Goal: Information Seeking & Learning: Find specific fact

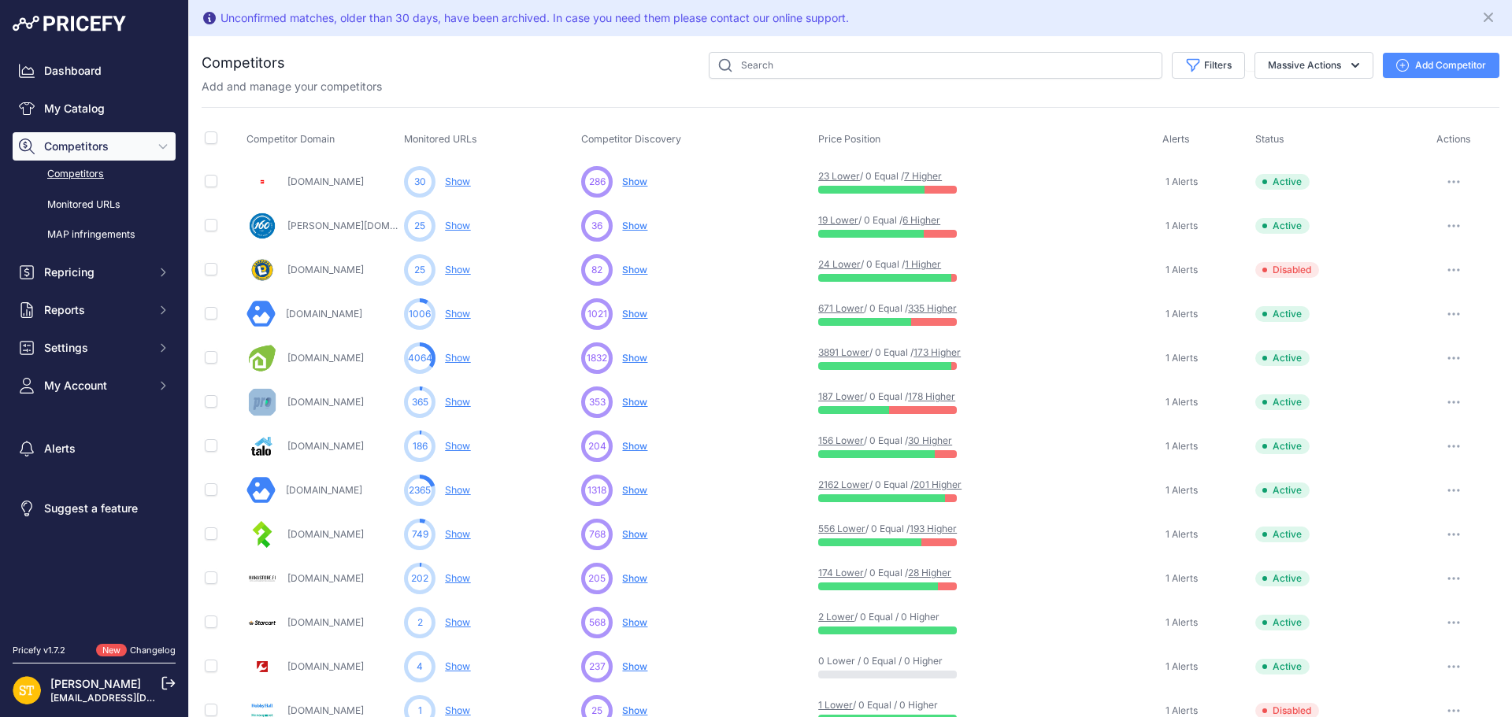
click at [943, 488] on link "201 Higher" at bounding box center [937, 485] width 48 height 12
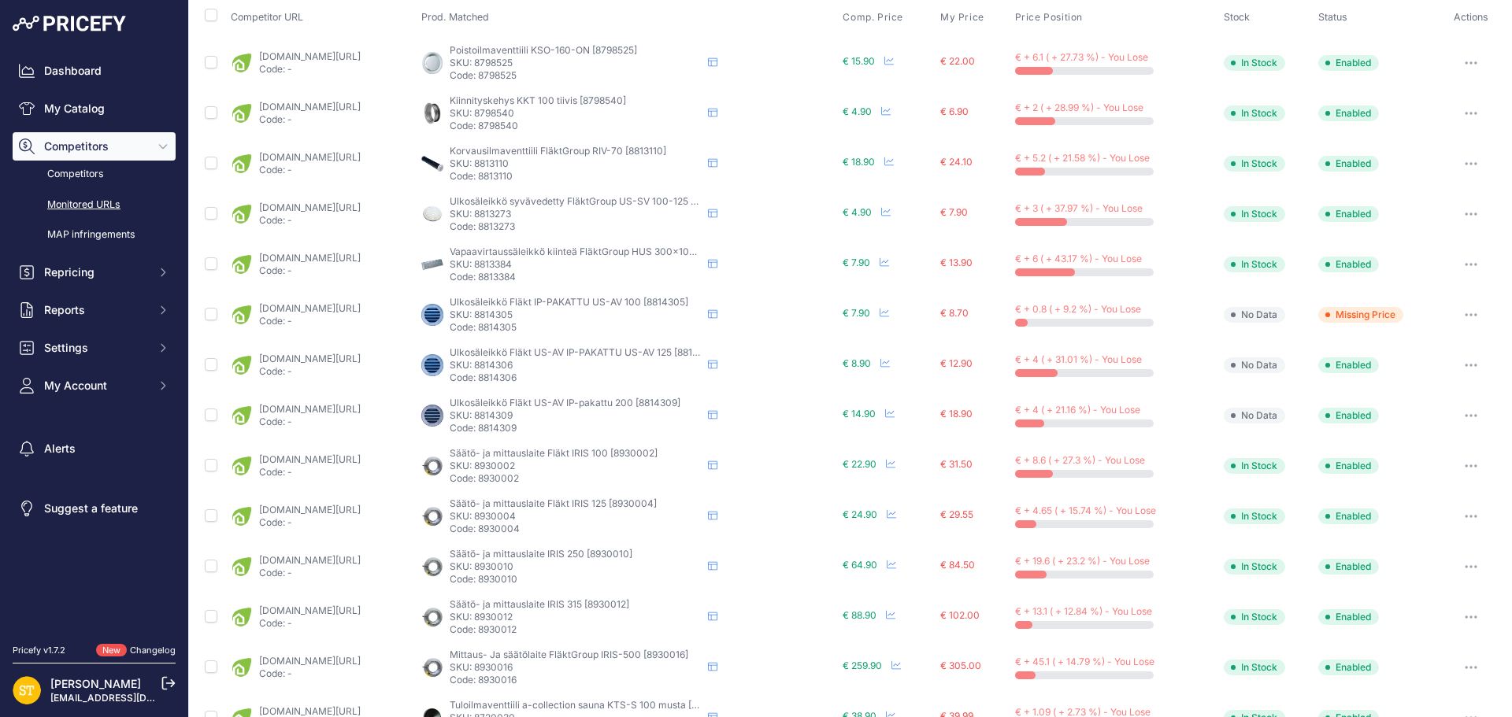
scroll to position [570, 0]
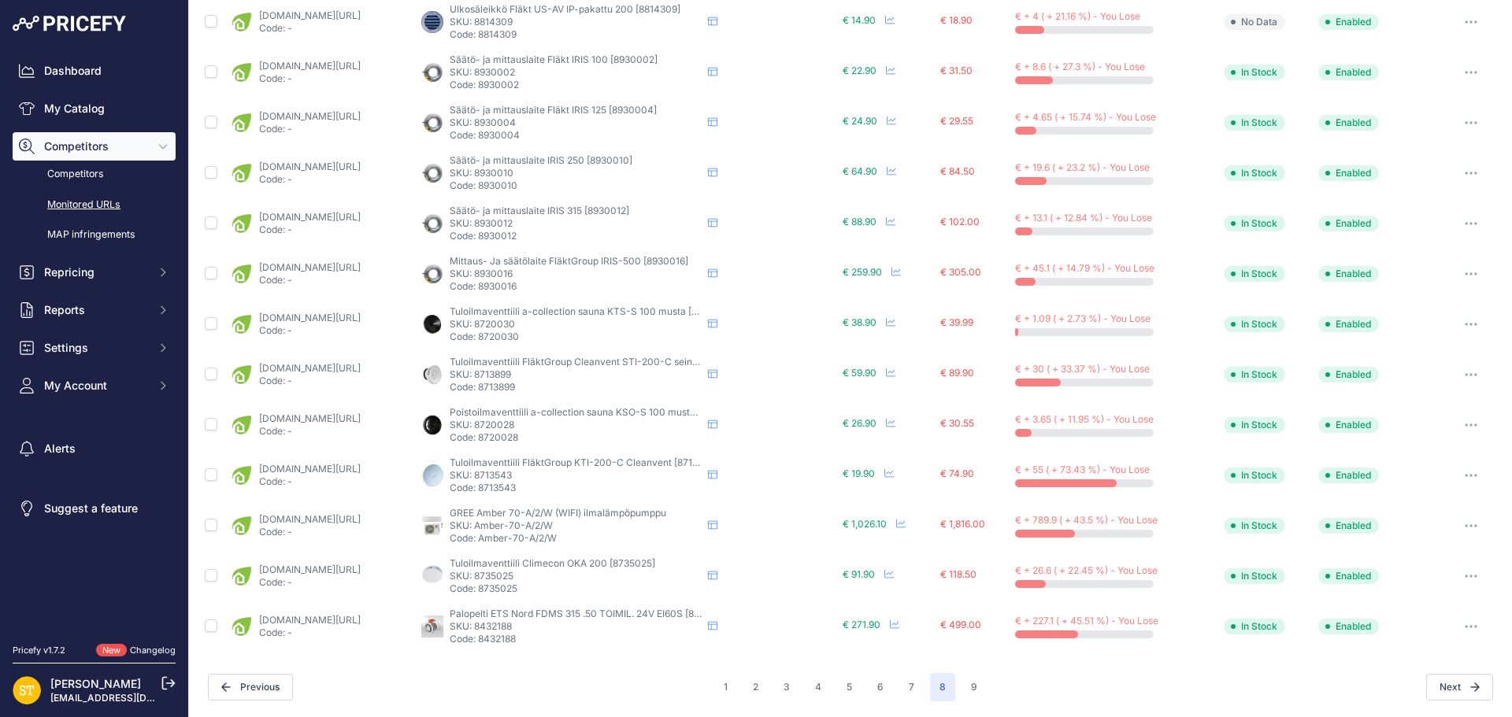
click at [549, 622] on p "SKU: 8432188" at bounding box center [576, 626] width 252 height 13
copy p "8432188"
click at [361, 622] on link "karelianstore.fi/products/palopelti-ets-nord-fdms-315-80-eis-60?variant=4762014…" at bounding box center [310, 620] width 102 height 12
click at [1464, 625] on icon "button" at bounding box center [1470, 626] width 13 height 3
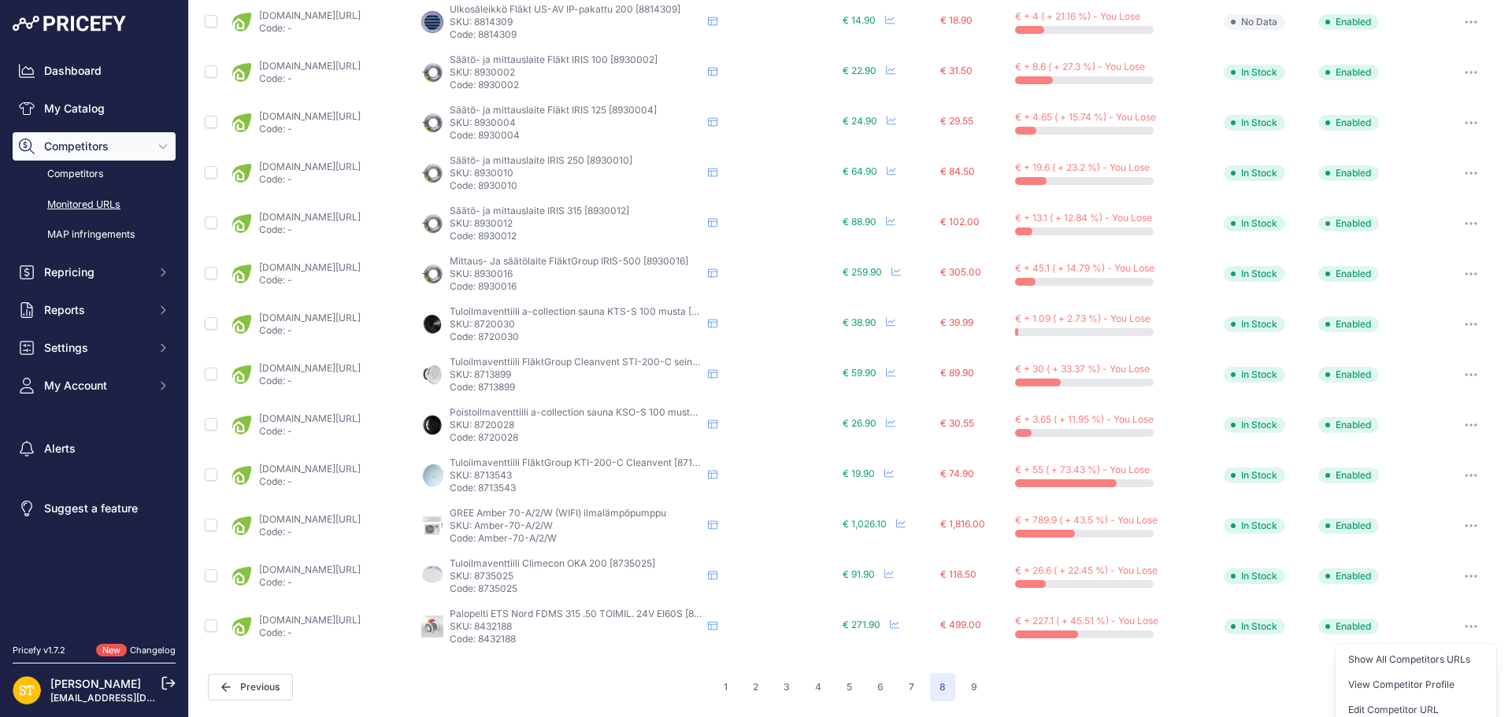
scroll to position [649, 0]
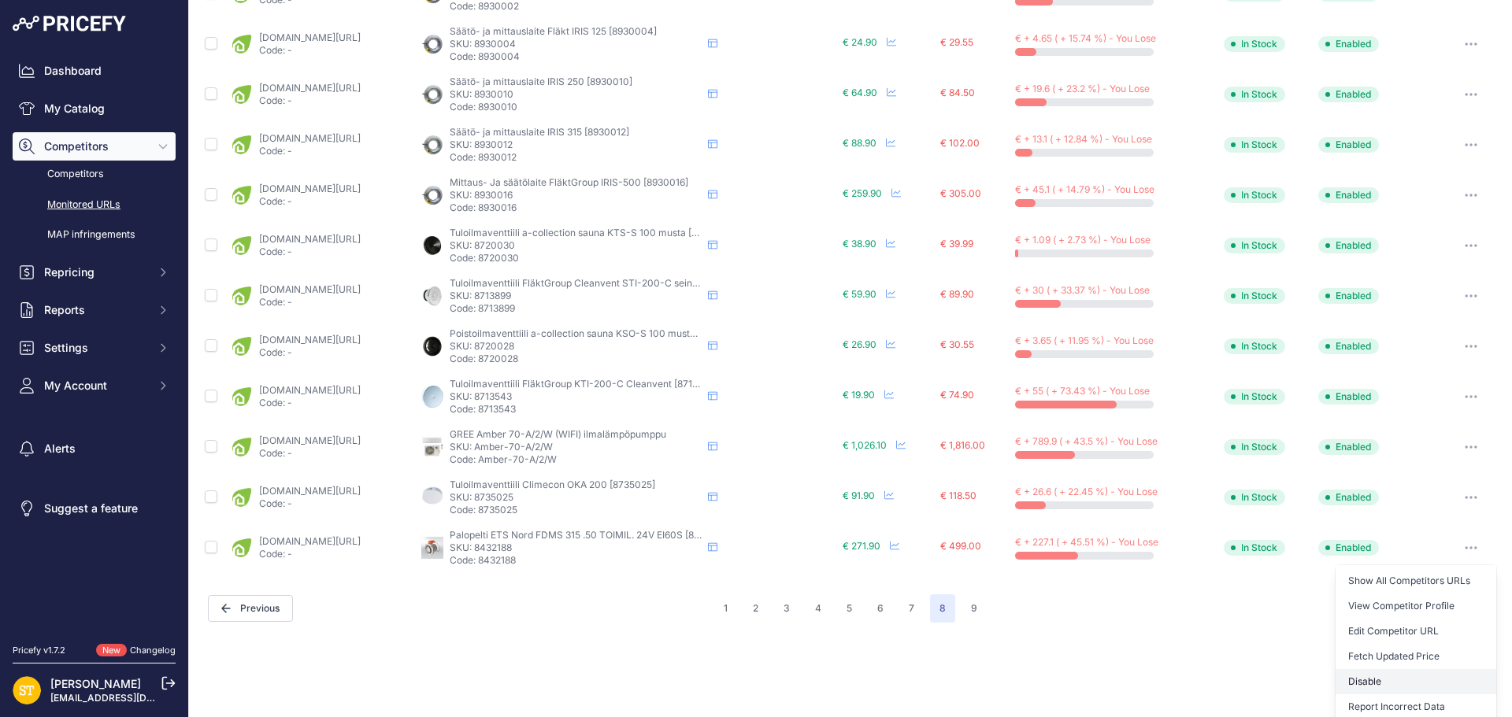
click at [1370, 679] on button "Disable" at bounding box center [1415, 681] width 161 height 25
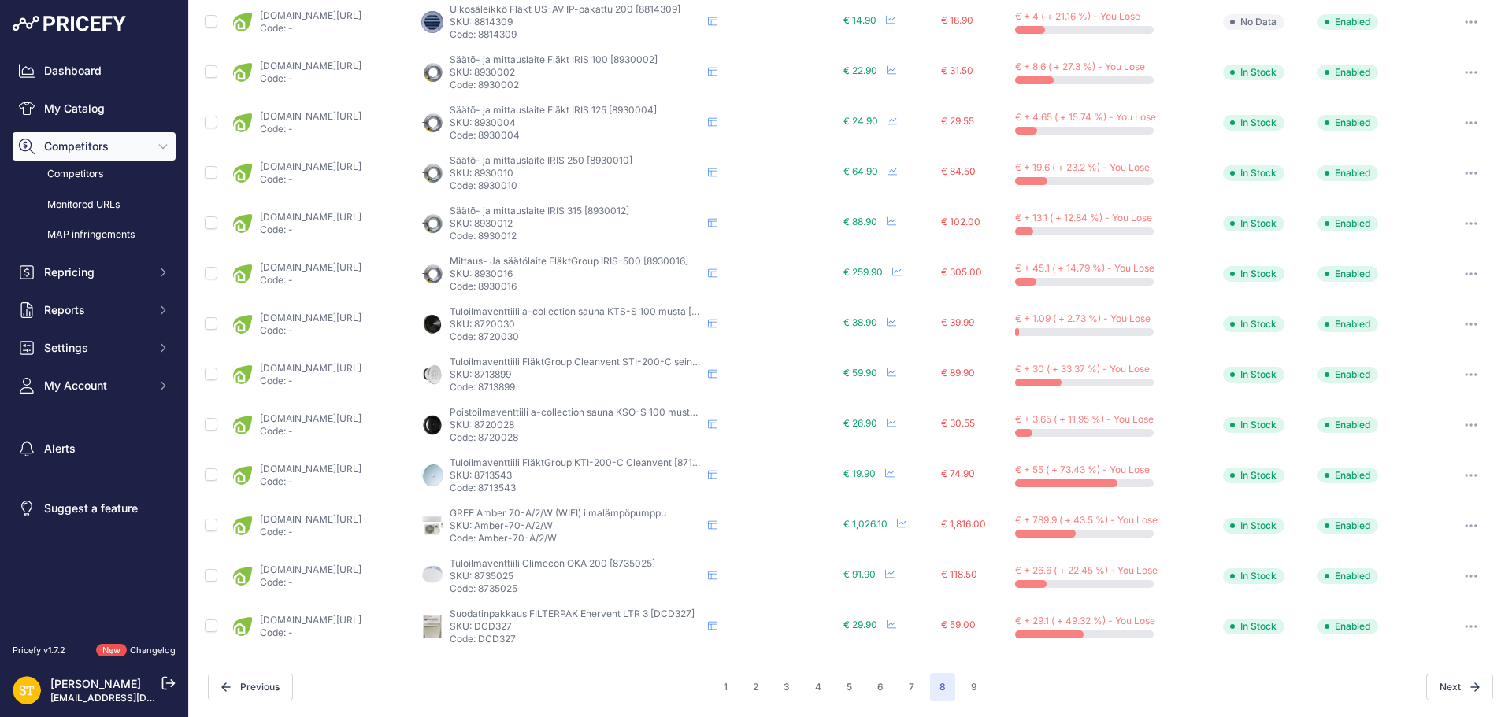
scroll to position [569, 0]
click at [561, 325] on p "SKU: 8720030" at bounding box center [576, 325] width 252 height 13
copy p "8720030"
click at [354, 313] on link "karelianstore.fi/products/sauna-poistoventtiili-onnline-ksos-100-on-musta?varia…" at bounding box center [311, 319] width 102 height 12
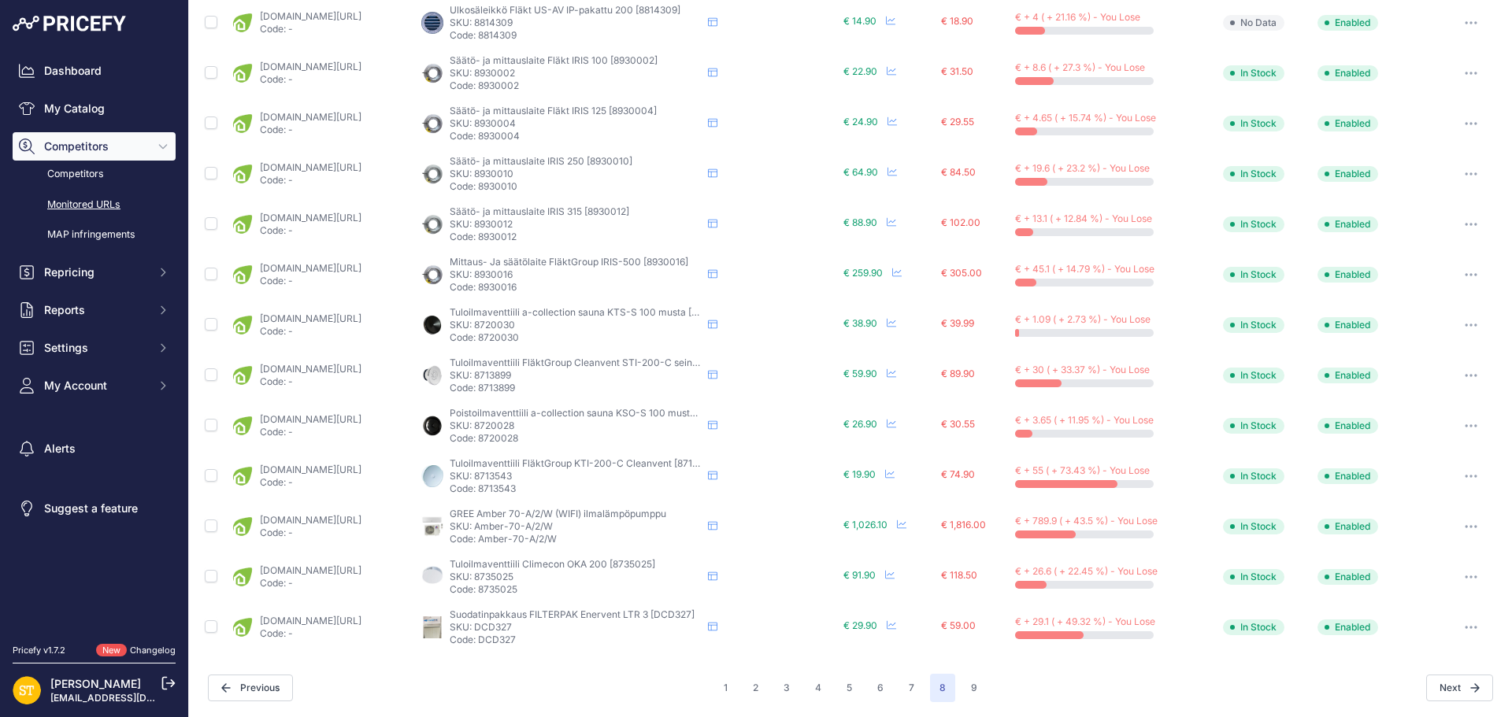
click at [1464, 325] on icon "button" at bounding box center [1470, 325] width 13 height 3
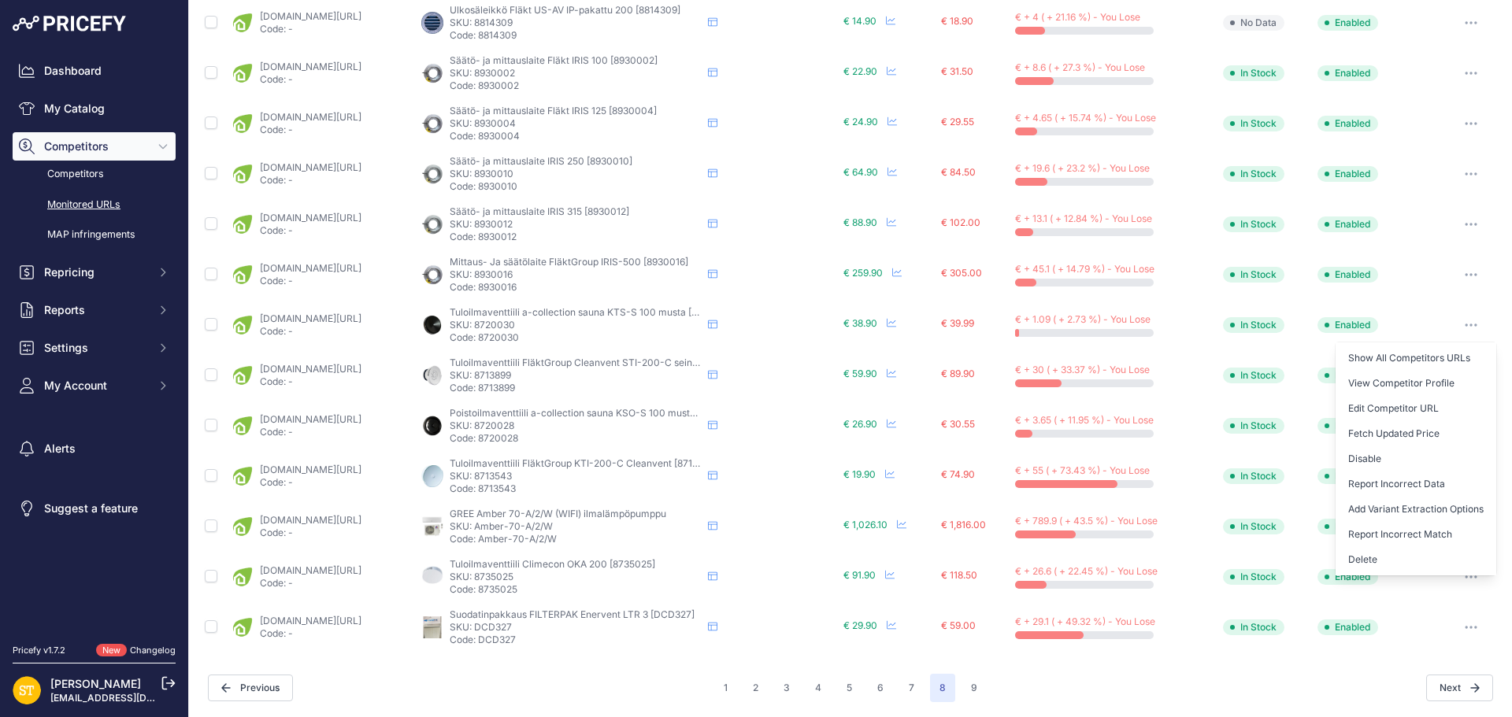
click at [1356, 460] on button "Disable" at bounding box center [1415, 458] width 161 height 25
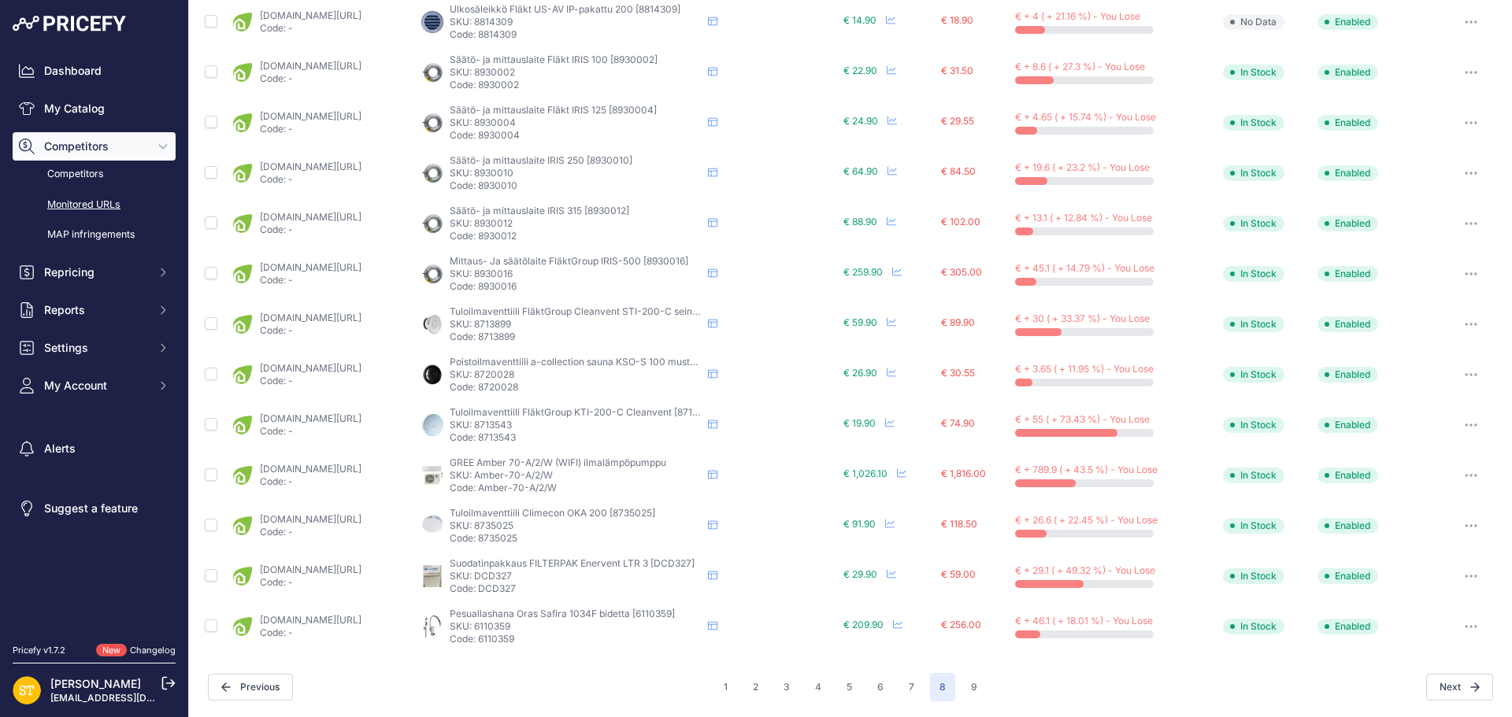
scroll to position [568, 0]
click at [561, 371] on p "SKU: 8720028" at bounding box center [576, 376] width 252 height 13
copy p "8720028"
click at [361, 364] on link "karelianstore.fi/products/poistoilmaventtiili-onnline-kso-200-on-musta?variant=…" at bounding box center [311, 370] width 102 height 12
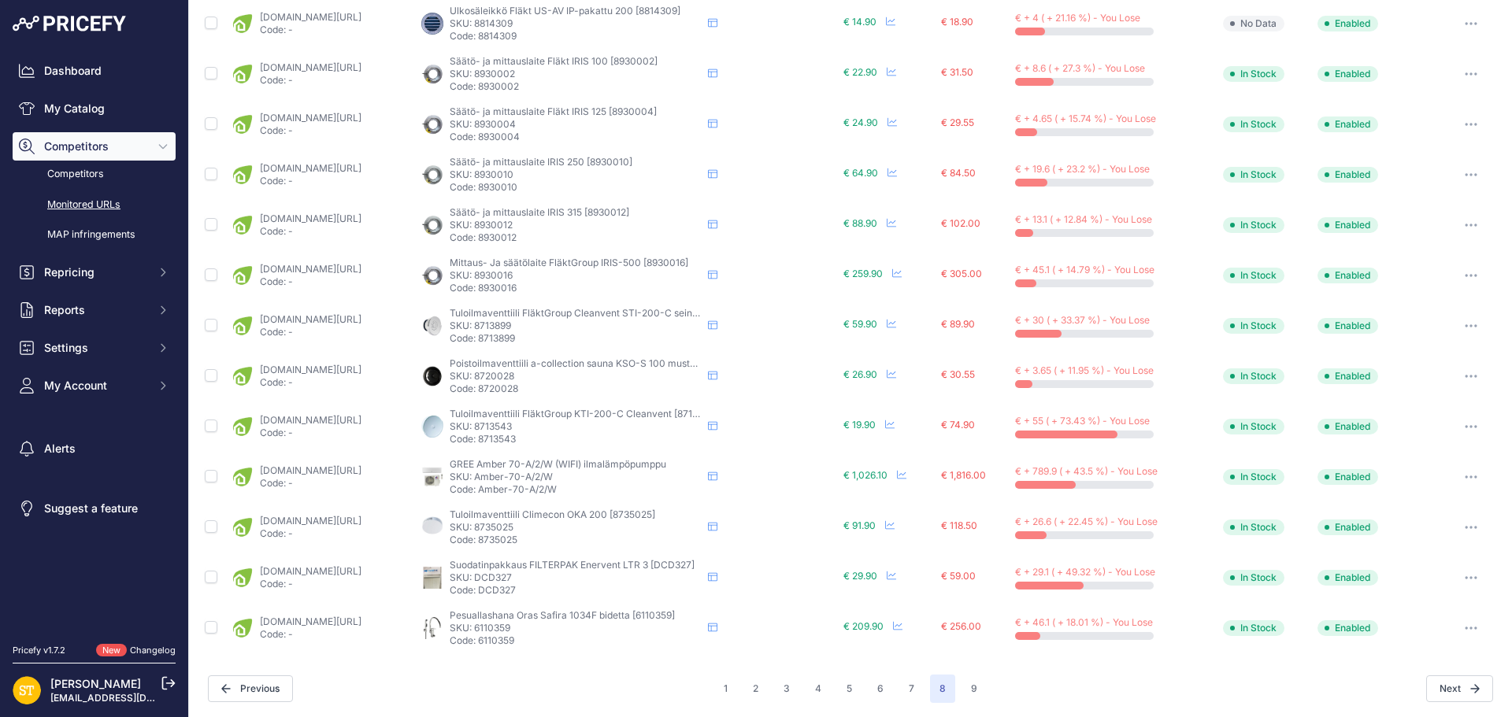
click at [1464, 375] on icon "button" at bounding box center [1470, 376] width 13 height 3
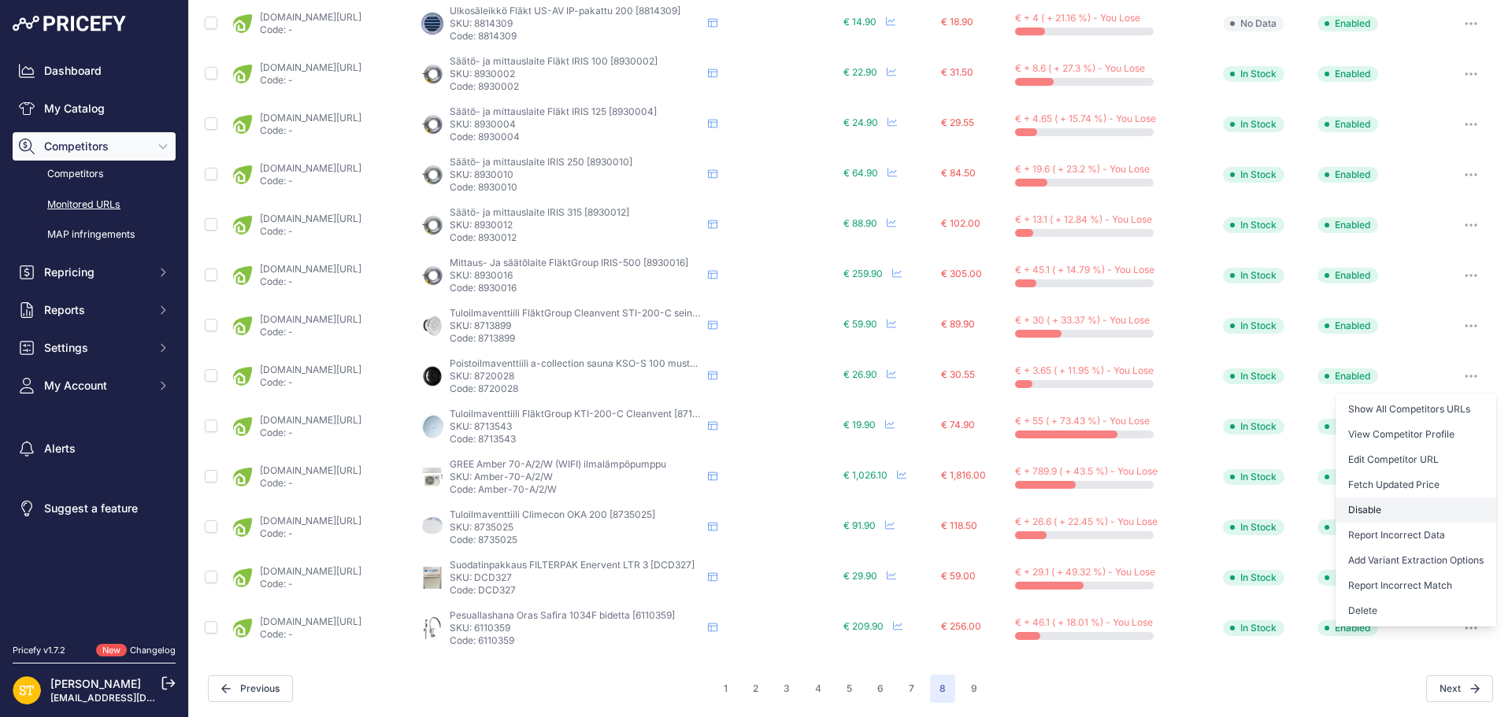
click at [1368, 512] on button "Disable" at bounding box center [1415, 510] width 161 height 25
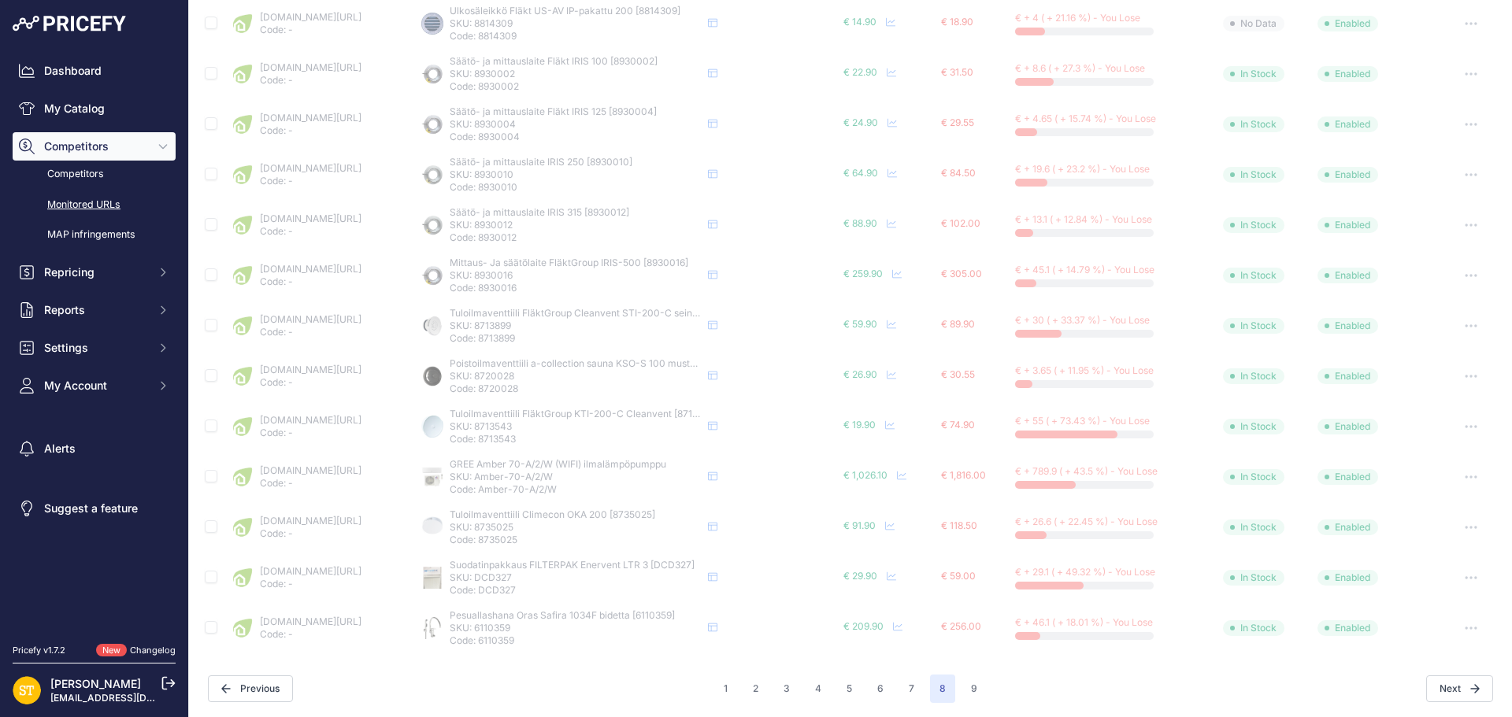
click at [551, 326] on p "SKU: 8713899" at bounding box center [576, 326] width 252 height 13
copy p "8713899"
click at [361, 323] on link "karelianstore.fi/products/tuloilmalaite-flaktgroup-sti-125-c?variant=4707715812…" at bounding box center [311, 319] width 102 height 12
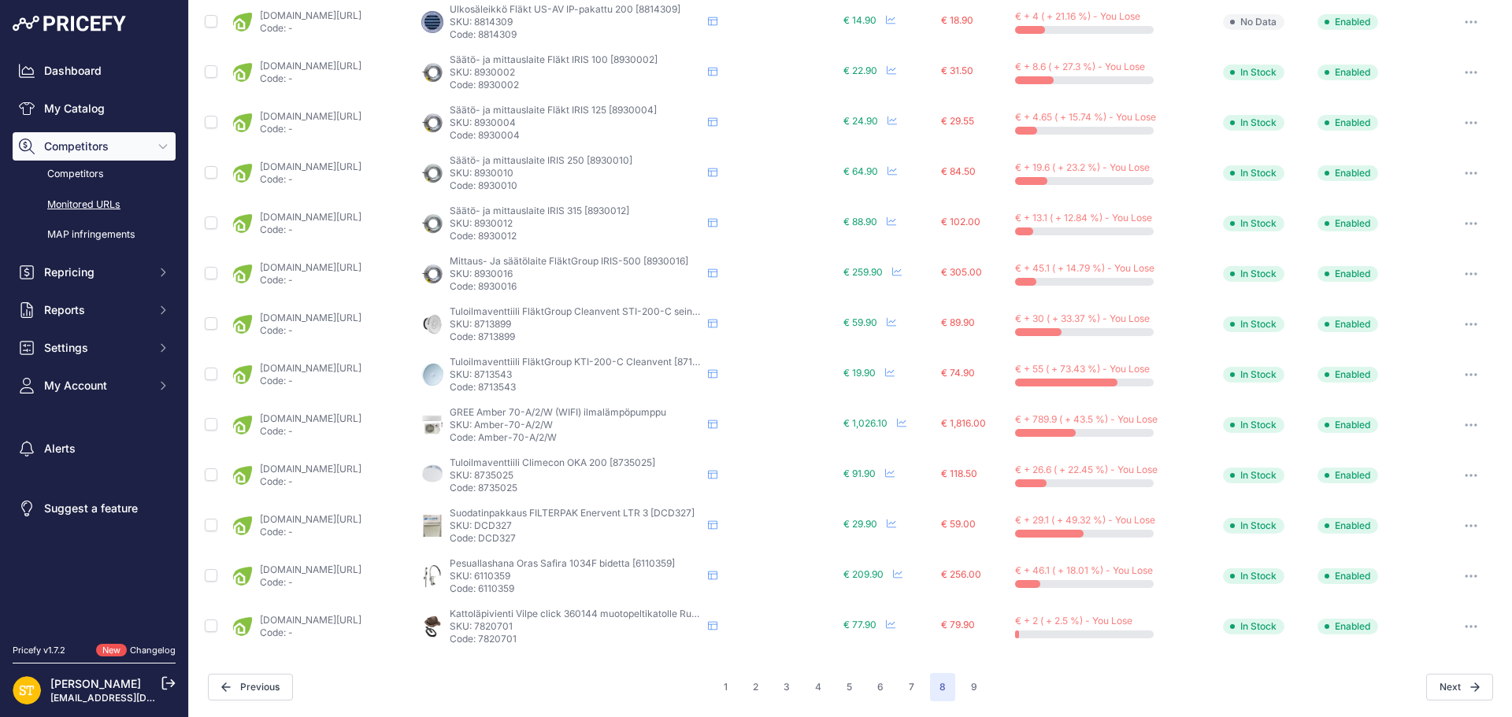
scroll to position [568, 0]
click at [1456, 329] on button "button" at bounding box center [1470, 327] width 31 height 22
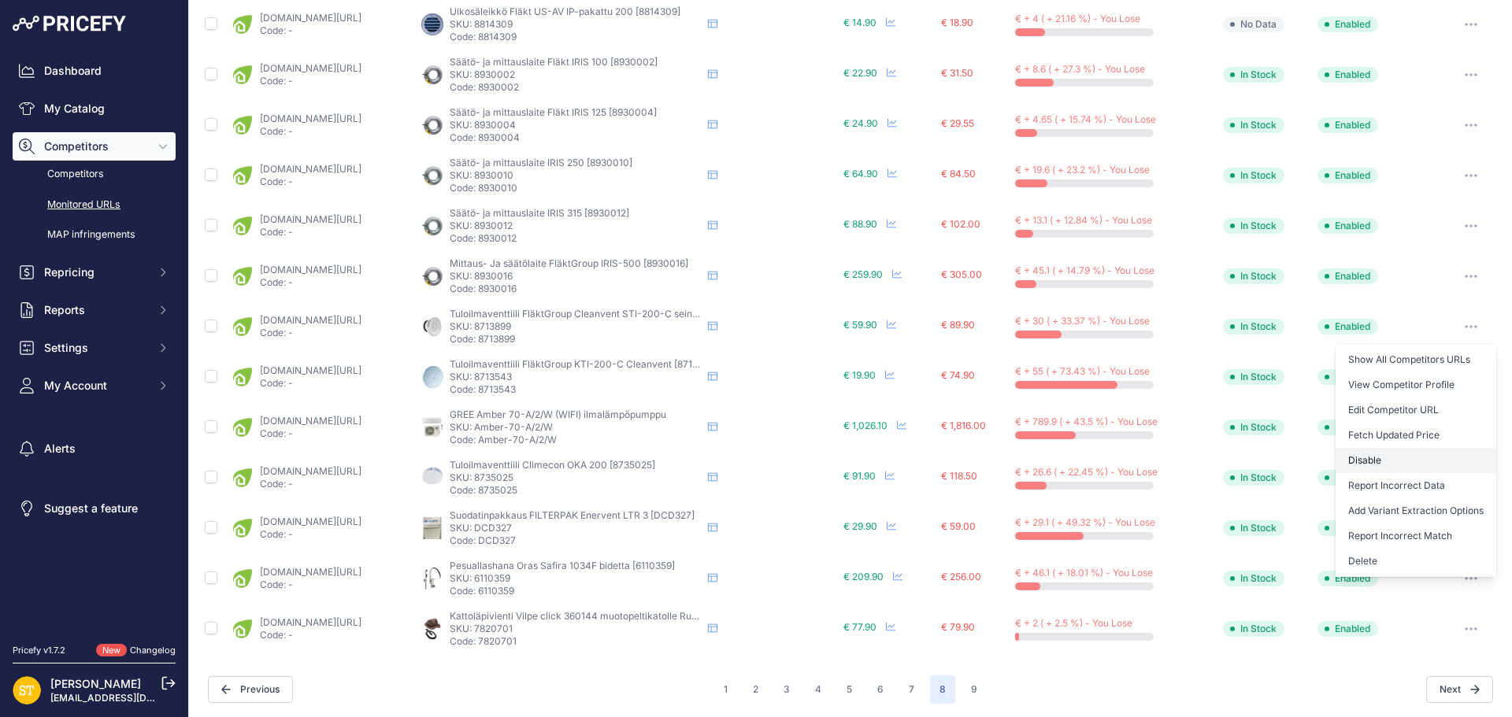
click at [1342, 462] on button "Disable" at bounding box center [1415, 460] width 161 height 25
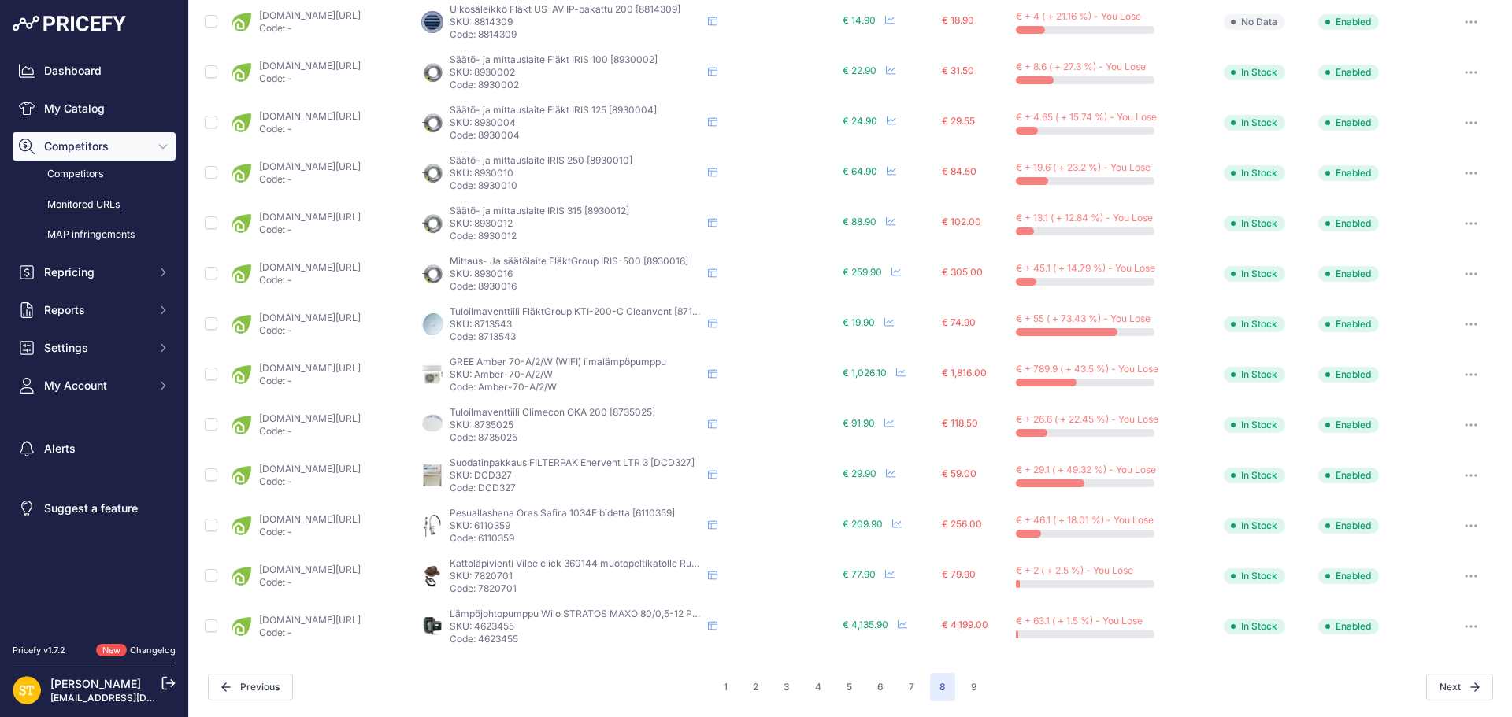
scroll to position [567, 0]
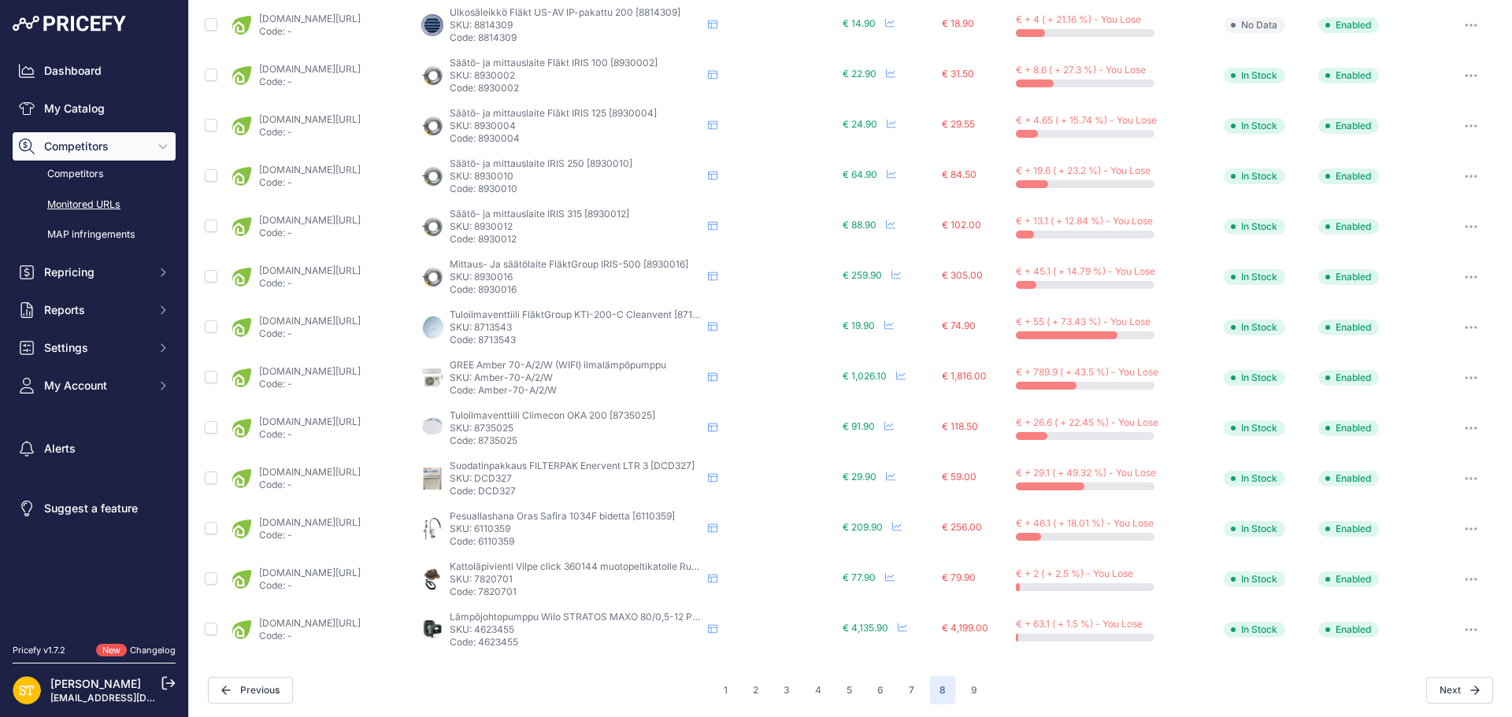
click at [549, 527] on p "SKU: 6110359" at bounding box center [576, 529] width 252 height 13
copy p "6110359"
click at [361, 522] on link "karelianstore.fi/products/pesuallashana-oras-1021f-safira-kasisuihkulla?variant…" at bounding box center [310, 522] width 102 height 12
click at [1465, 529] on icon "button" at bounding box center [1466, 529] width 2 height 2
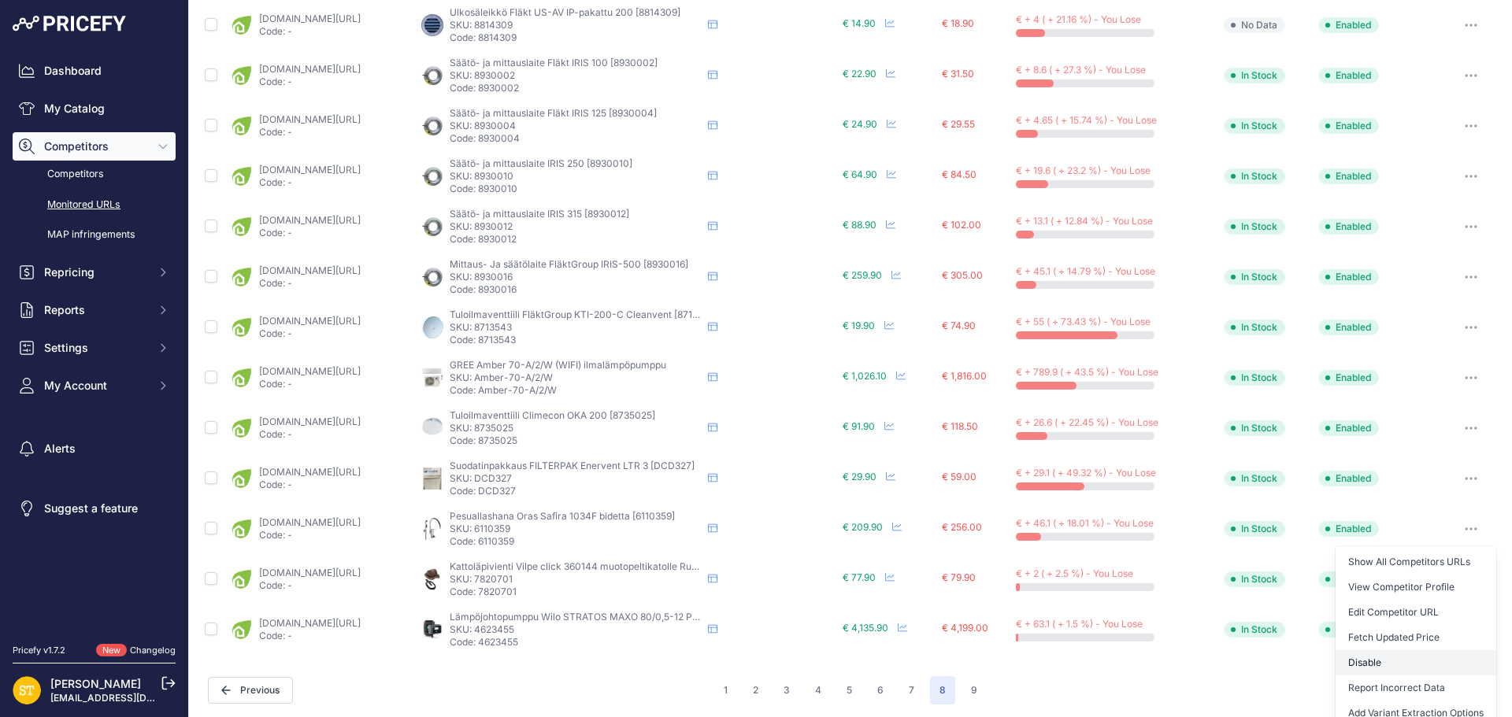
click at [1358, 667] on button "Disable" at bounding box center [1415, 662] width 161 height 25
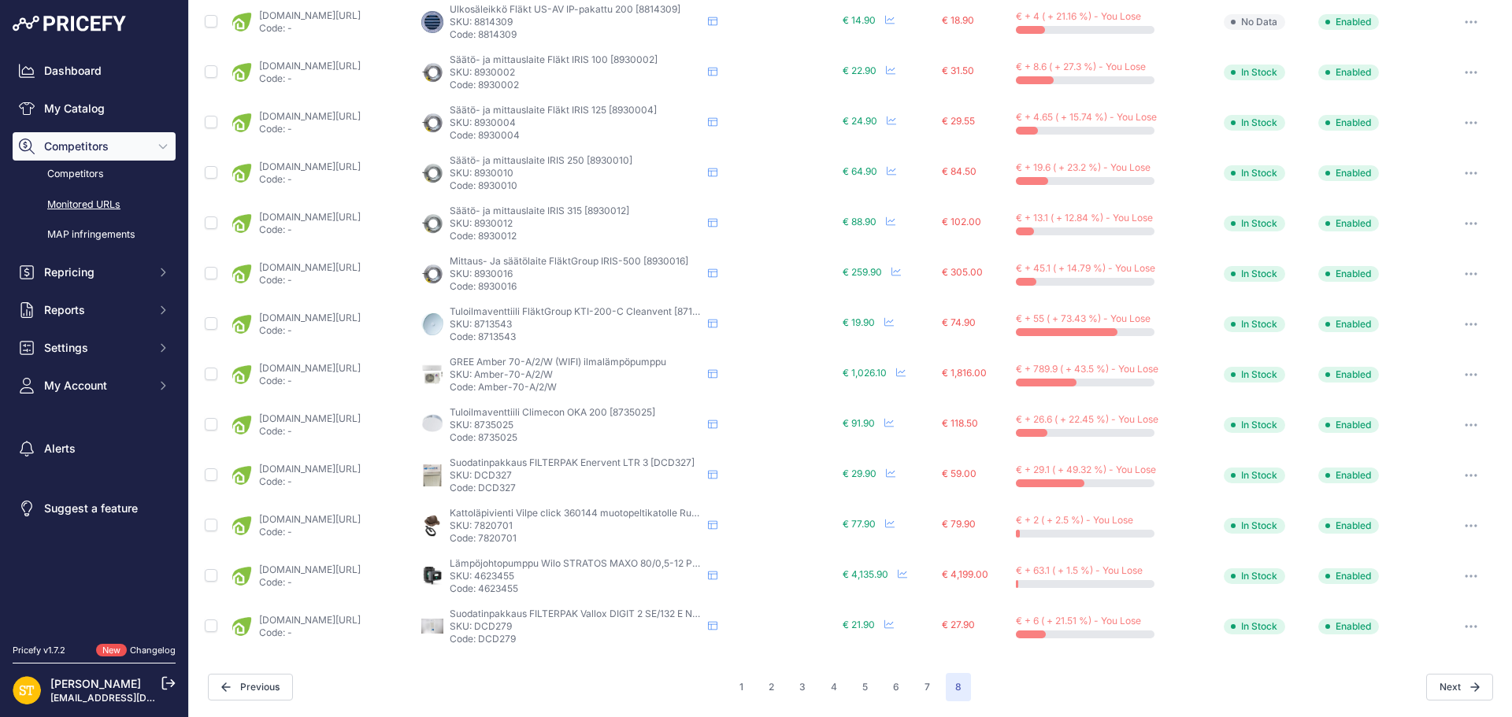
scroll to position [566, 0]
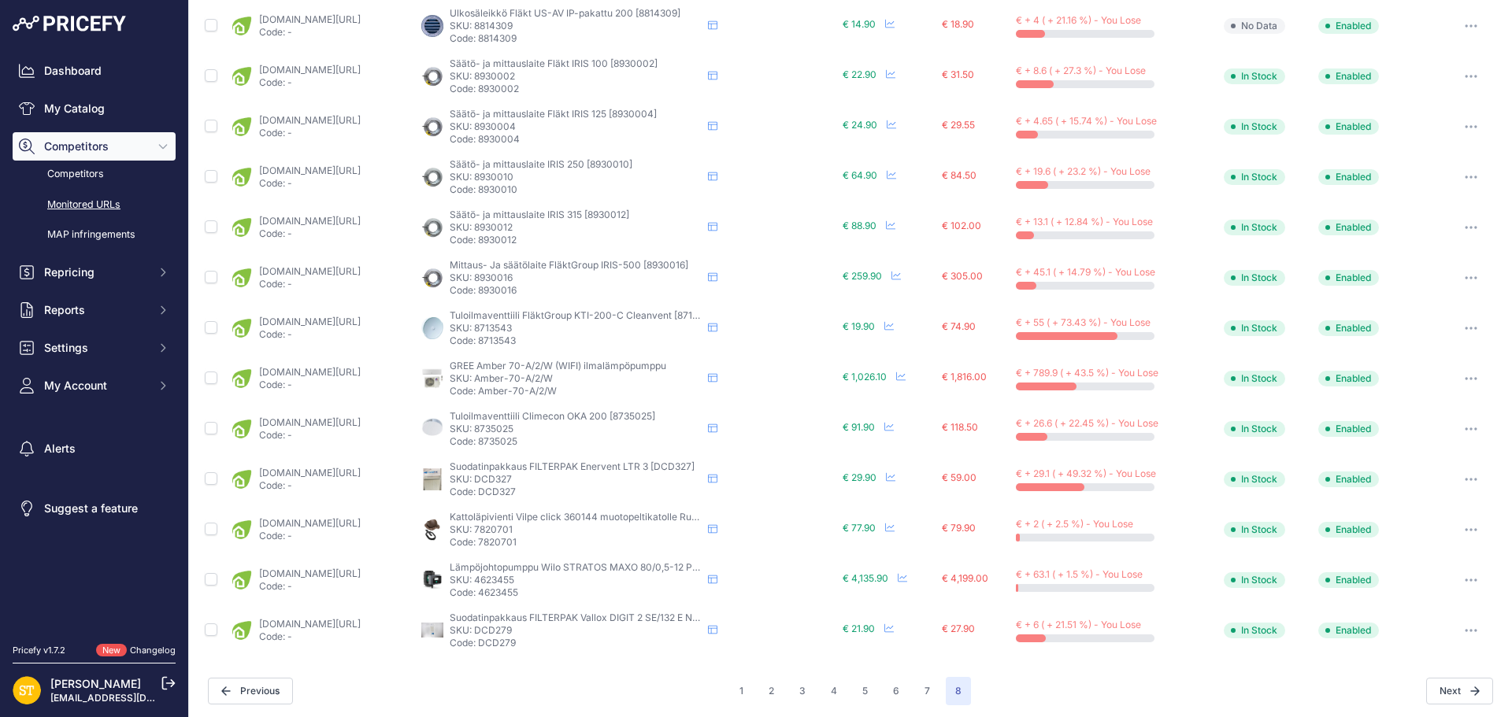
click at [551, 531] on p "SKU: 7820701" at bounding box center [576, 530] width 252 height 13
copy p "7820701"
click at [361, 527] on link "karelianstore.fi/products/kattolapivienti-vilpe-click-muotokate-ruskea?prirule_…" at bounding box center [310, 523] width 102 height 12
click at [553, 579] on p "SKU: 4623455" at bounding box center [576, 580] width 252 height 13
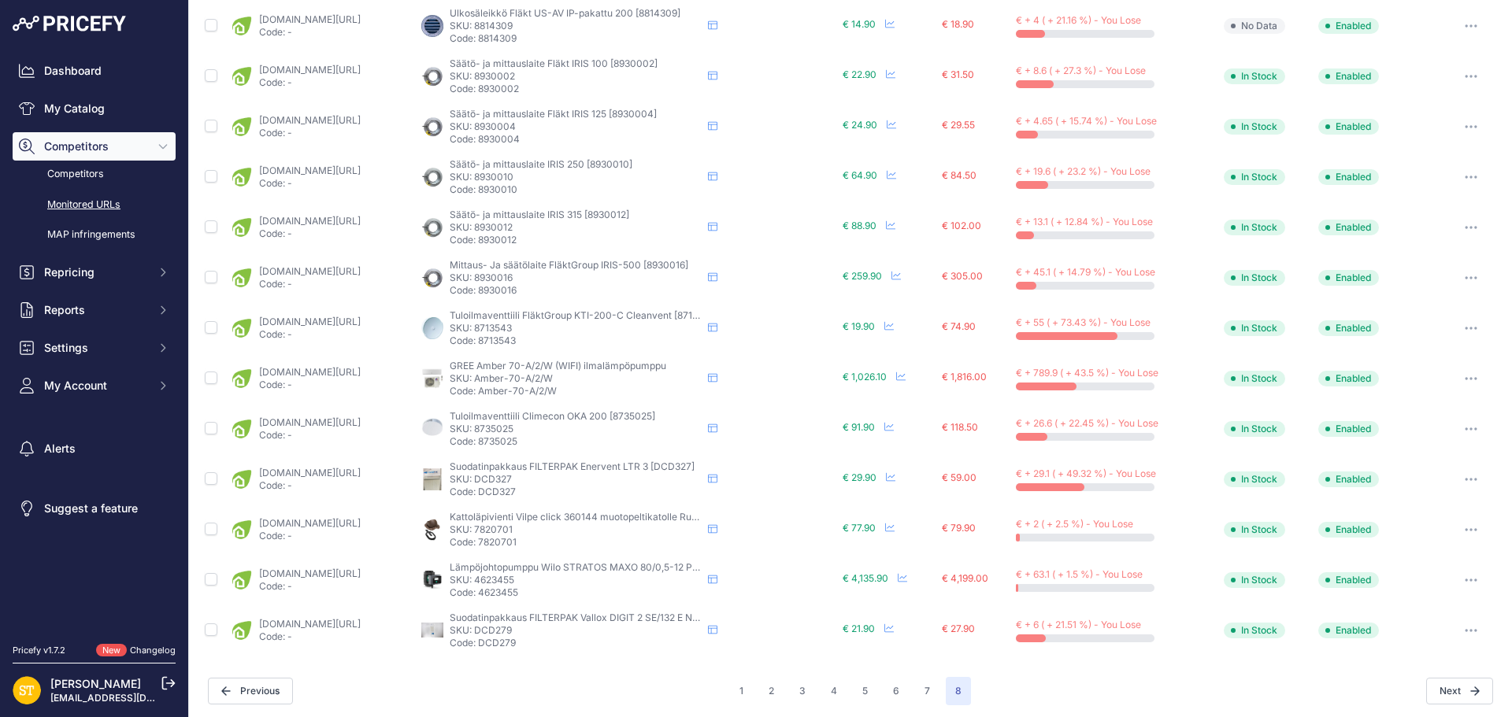
click at [553, 579] on p "SKU: 4623455" at bounding box center [576, 580] width 252 height 13
copy p "4623455"
click at [322, 573] on link "karelianstore.fi/products/lampojohtopumppu-wilo-stratos-maxo-80-0-5-12-r7-pn10?…" at bounding box center [310, 574] width 102 height 12
click at [1463, 583] on button "button" at bounding box center [1470, 580] width 31 height 22
click at [1362, 712] on button "Disable" at bounding box center [1415, 713] width 161 height 25
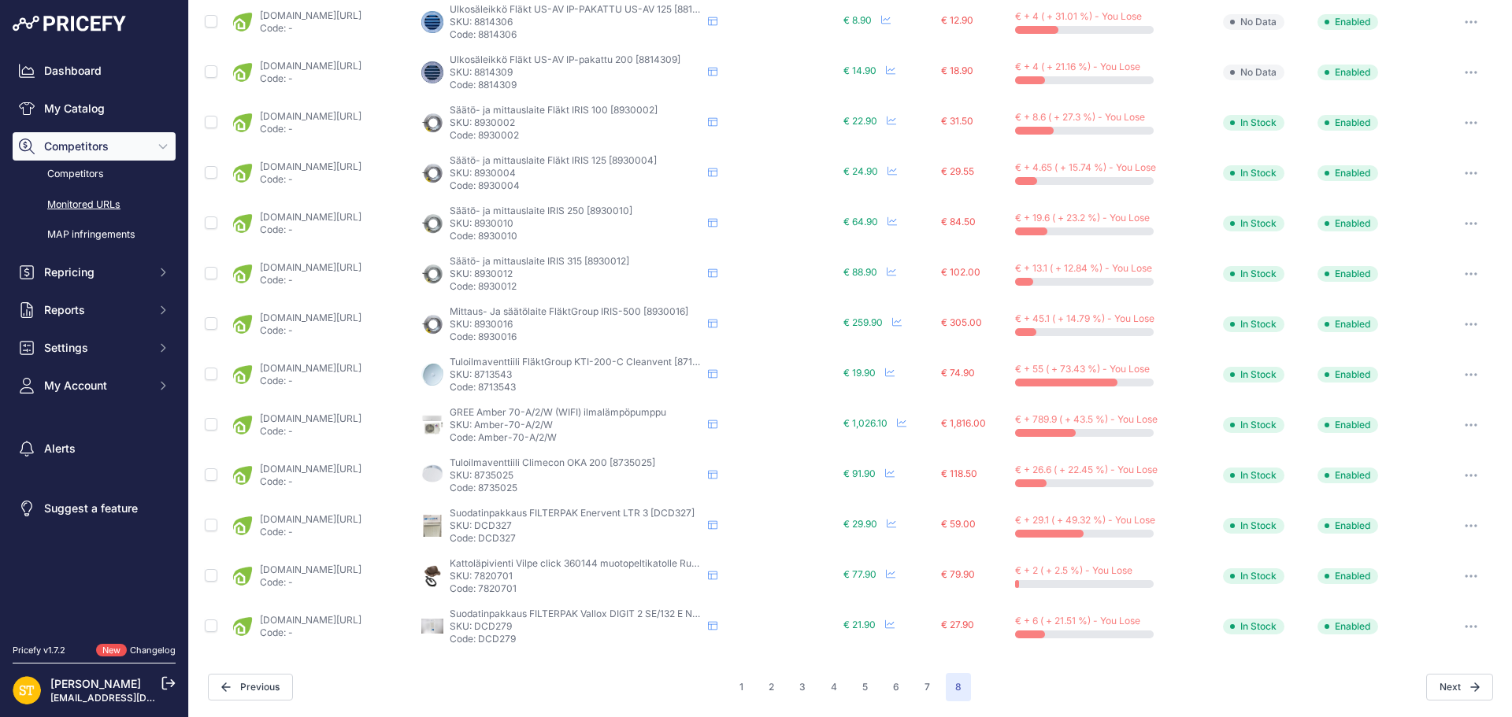
scroll to position [520, 0]
click at [766, 689] on button "2" at bounding box center [771, 687] width 24 height 28
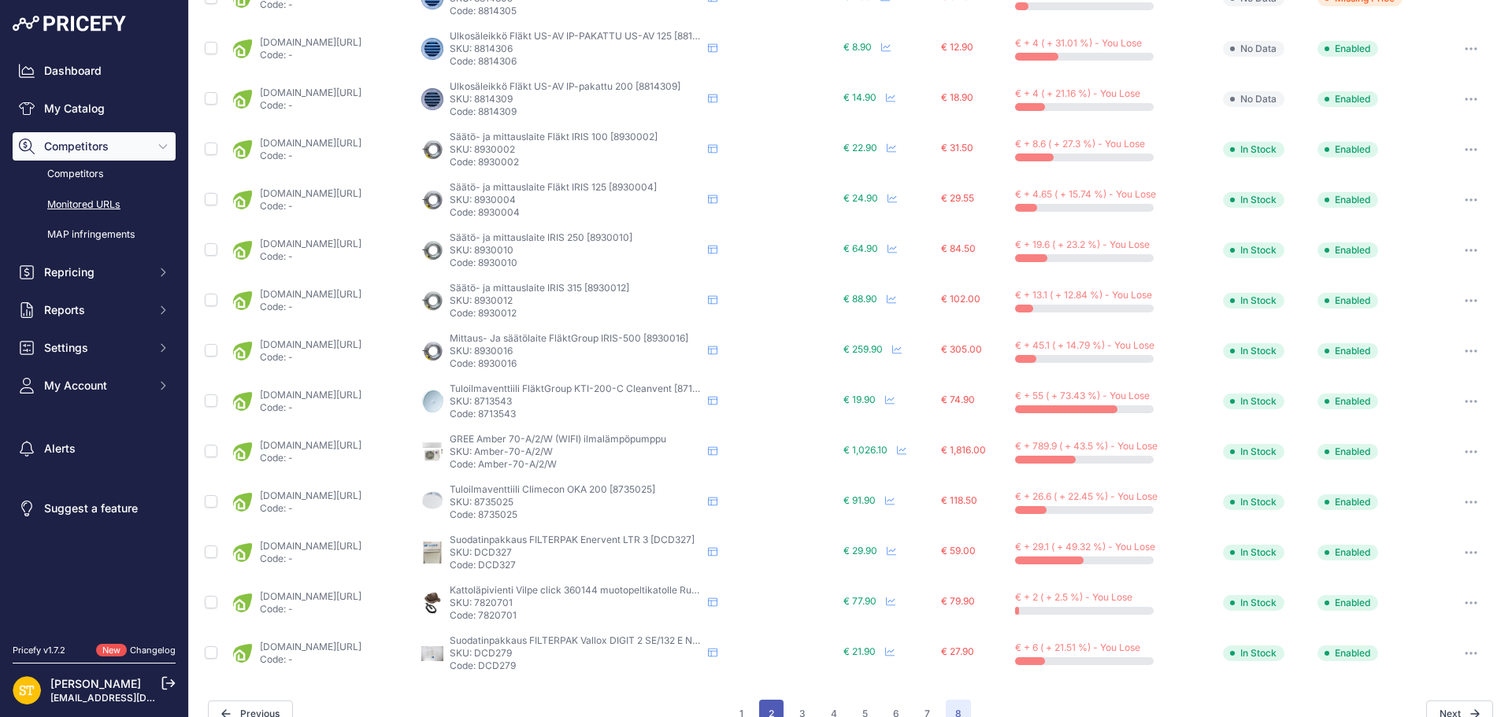
scroll to position [546, 0]
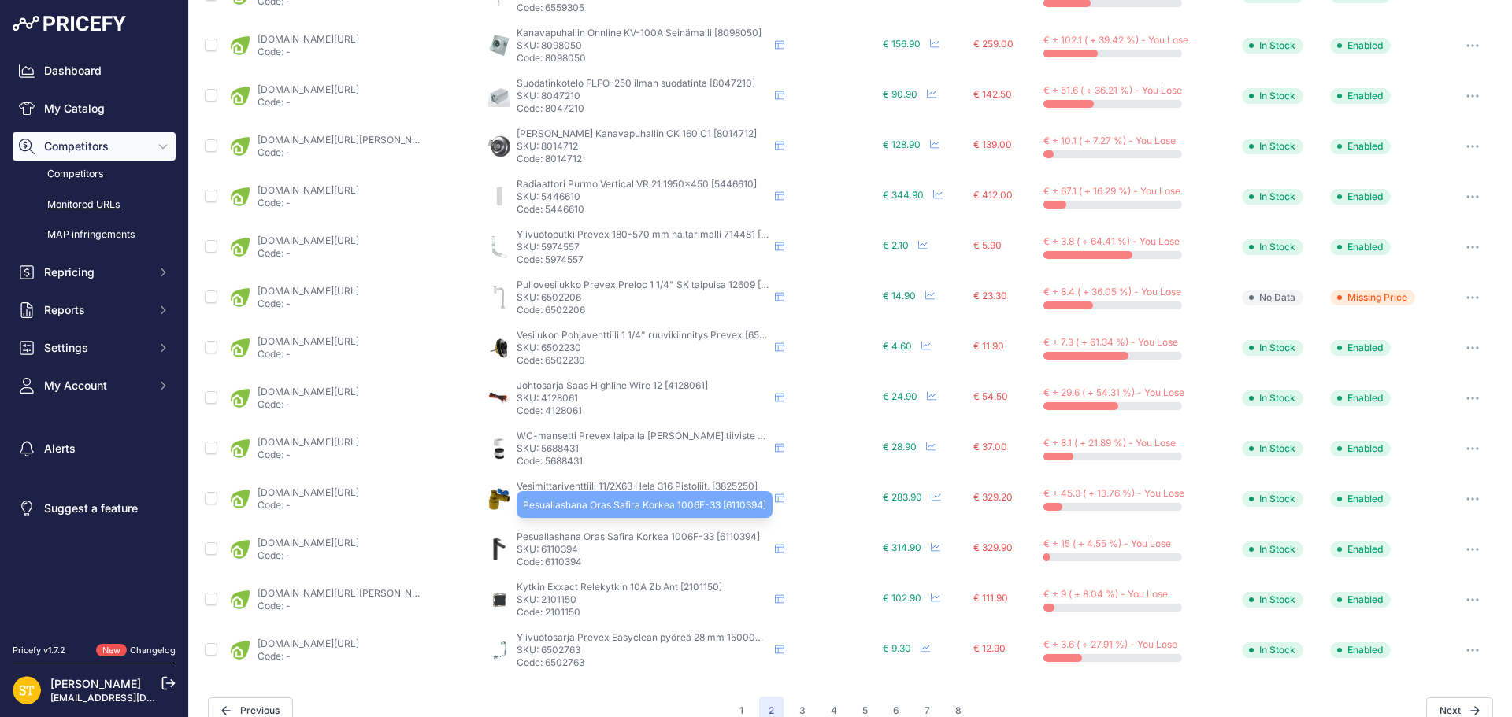
scroll to position [519, 0]
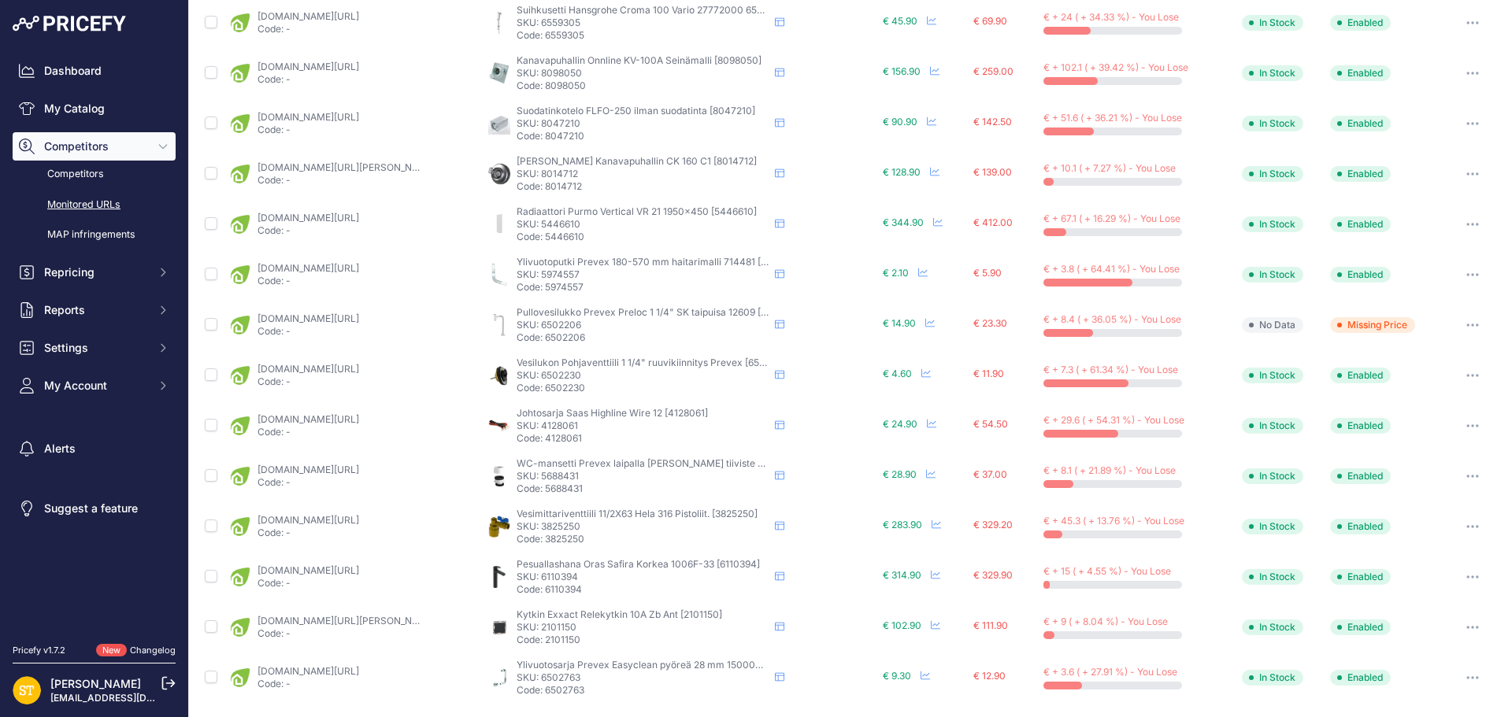
click at [562, 577] on p "SKU: 6110394" at bounding box center [642, 577] width 252 height 13
copy p "6110394"
click at [359, 566] on link "karelianstore.fi/products/pesuallashana-oras-safira-1002f-korkea-bidee-suihkull…" at bounding box center [308, 570] width 102 height 12
click at [1466, 578] on icon "button" at bounding box center [1472, 576] width 13 height 3
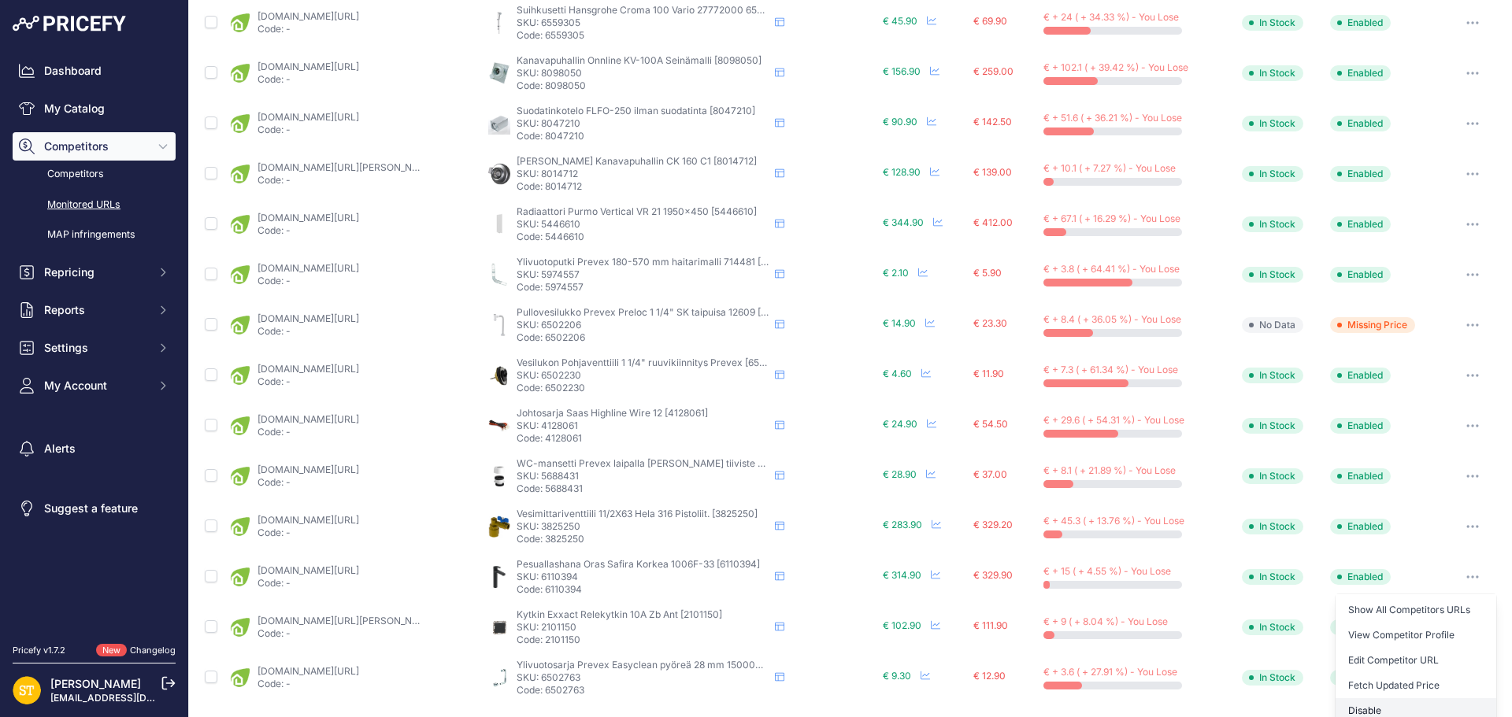
click at [1366, 711] on button "Disable" at bounding box center [1415, 710] width 161 height 25
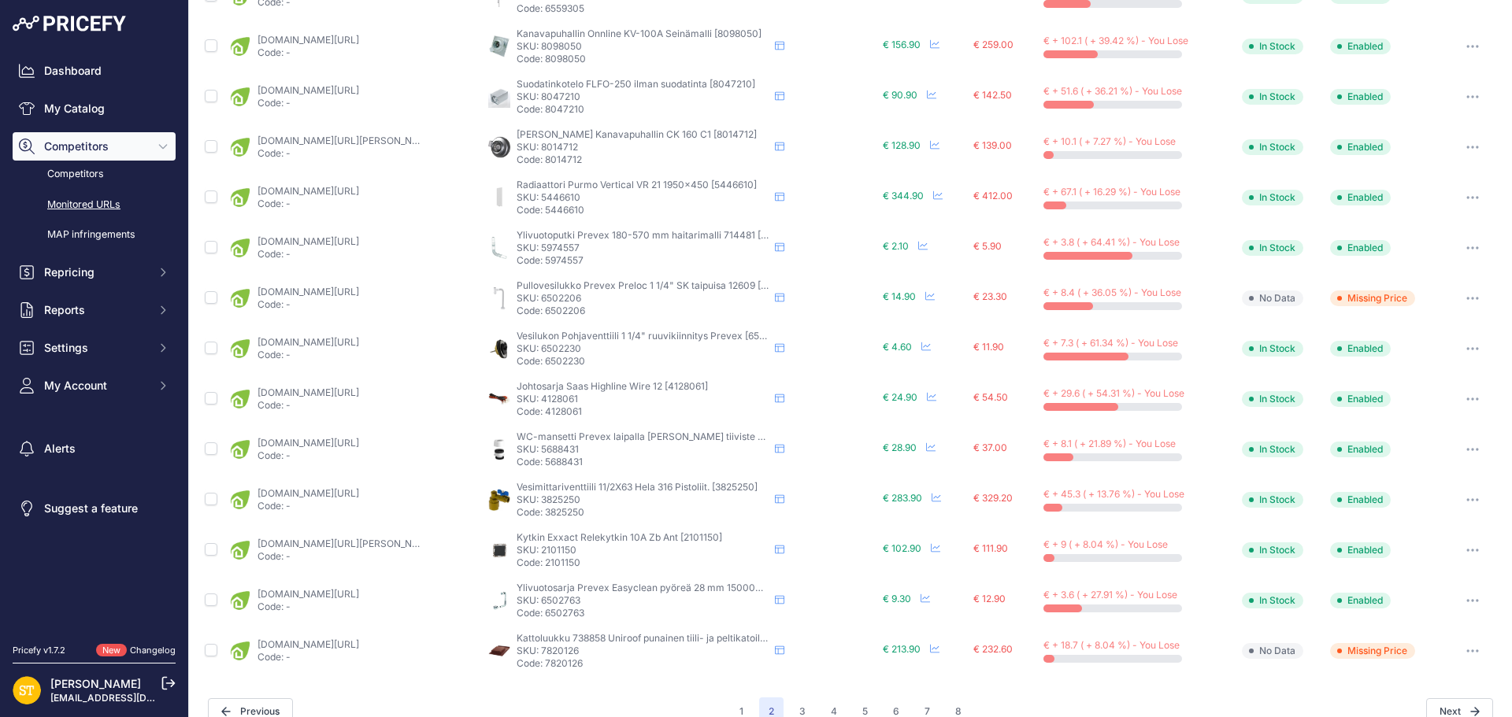
scroll to position [518, 0]
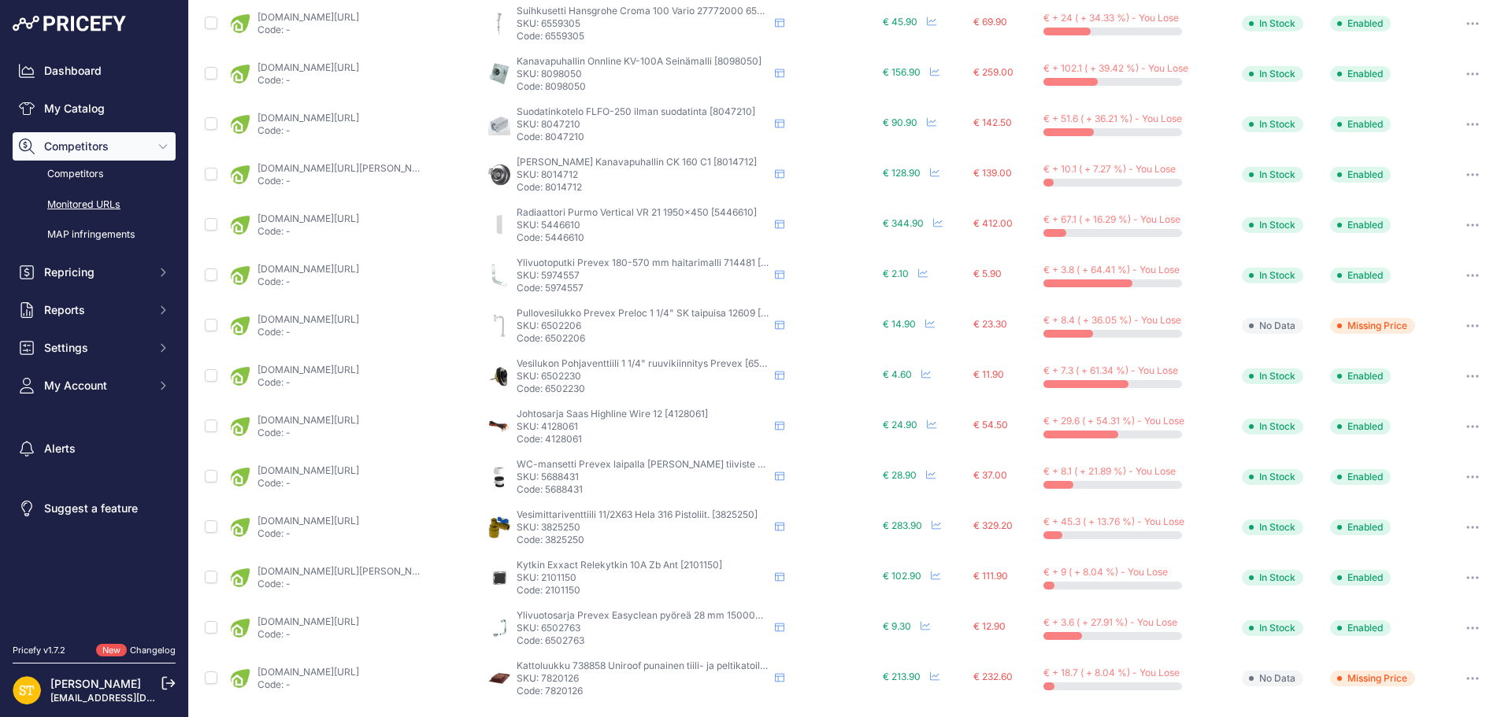
click at [560, 577] on p "SKU: 2101150" at bounding box center [642, 578] width 252 height 13
copy p "2101150"
click at [356, 570] on link "[DOMAIN_NAME][URL][PERSON_NAME]" at bounding box center [346, 571] width 178 height 12
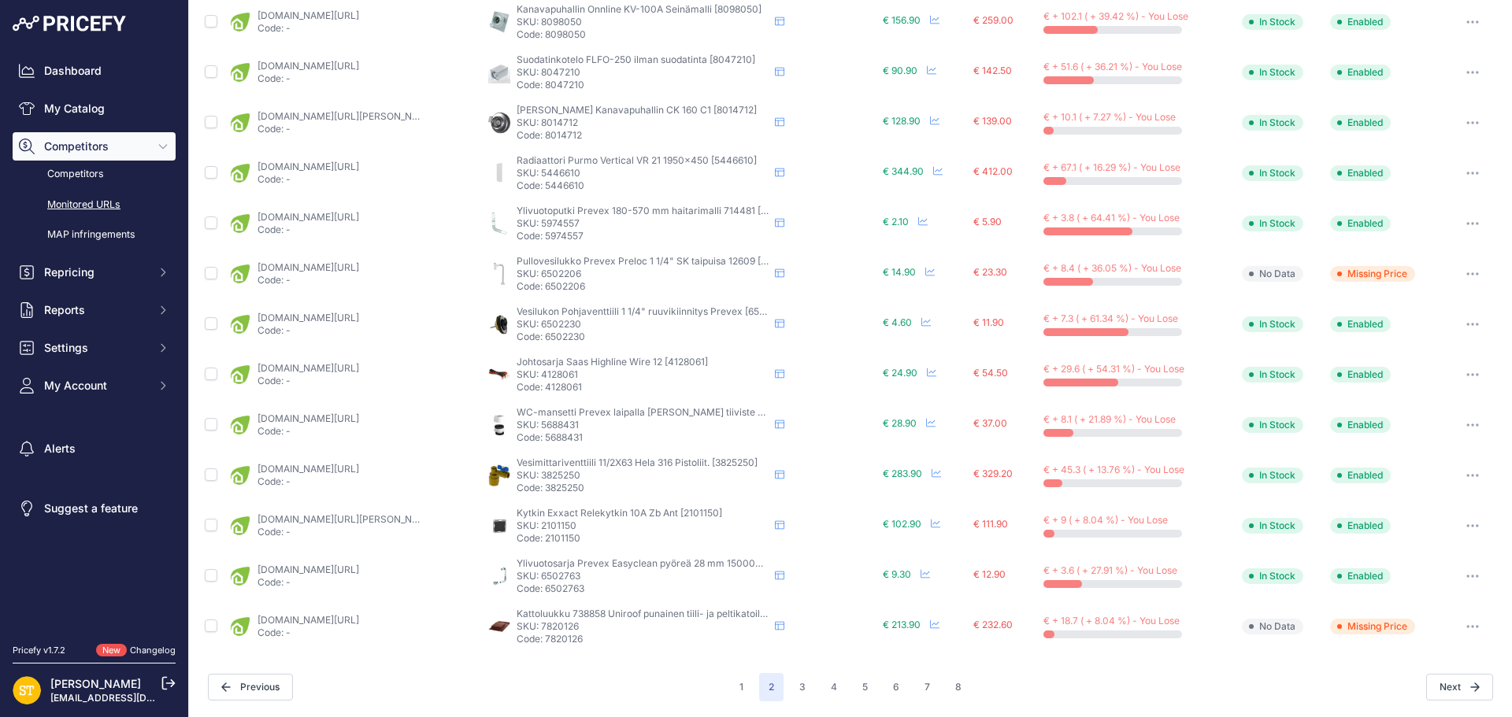
click at [569, 631] on p "SKU: 7820126" at bounding box center [642, 626] width 252 height 13
click at [570, 631] on p "SKU: 7820126" at bounding box center [642, 626] width 252 height 13
copy p "7820126"
click at [359, 618] on link "[DOMAIN_NAME][URL]" at bounding box center [308, 620] width 102 height 12
click at [794, 690] on button "3" at bounding box center [802, 687] width 25 height 28
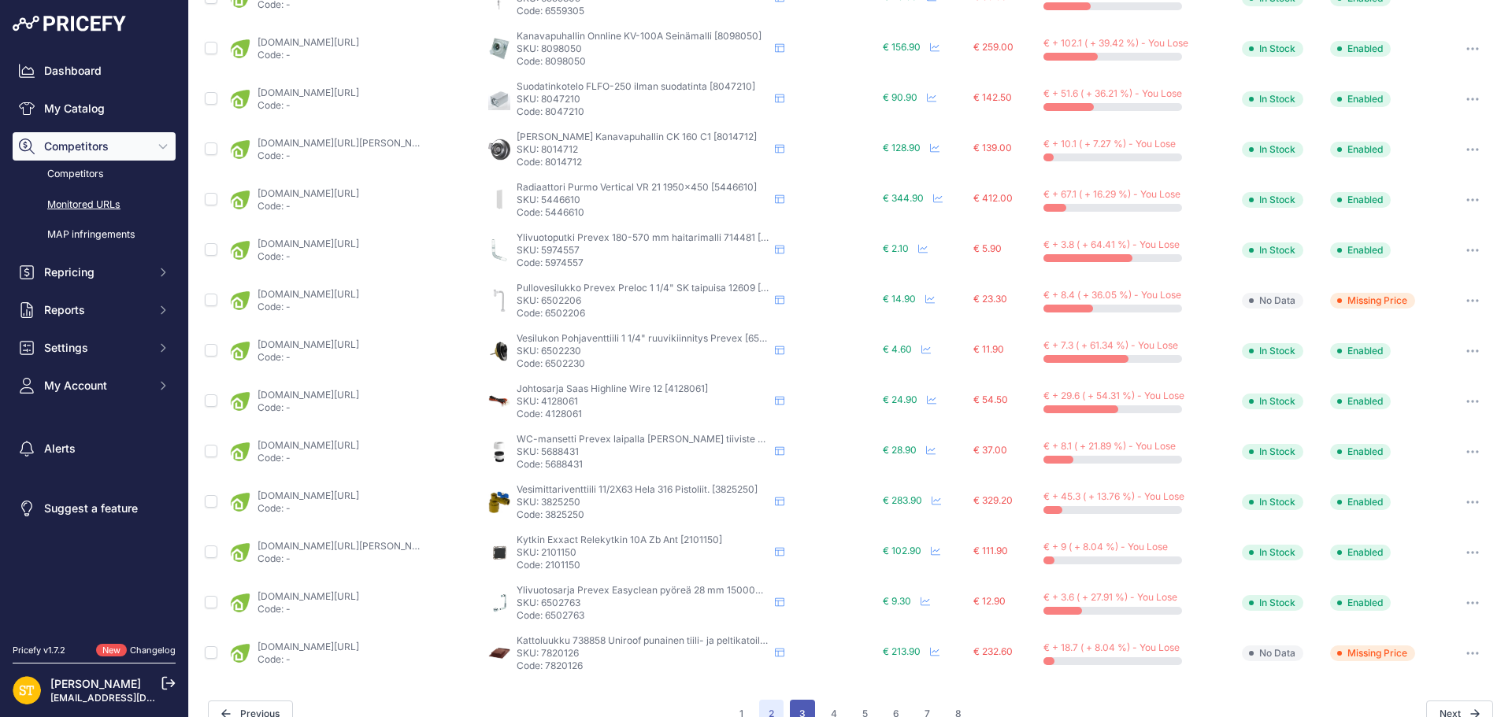
scroll to position [597, 0]
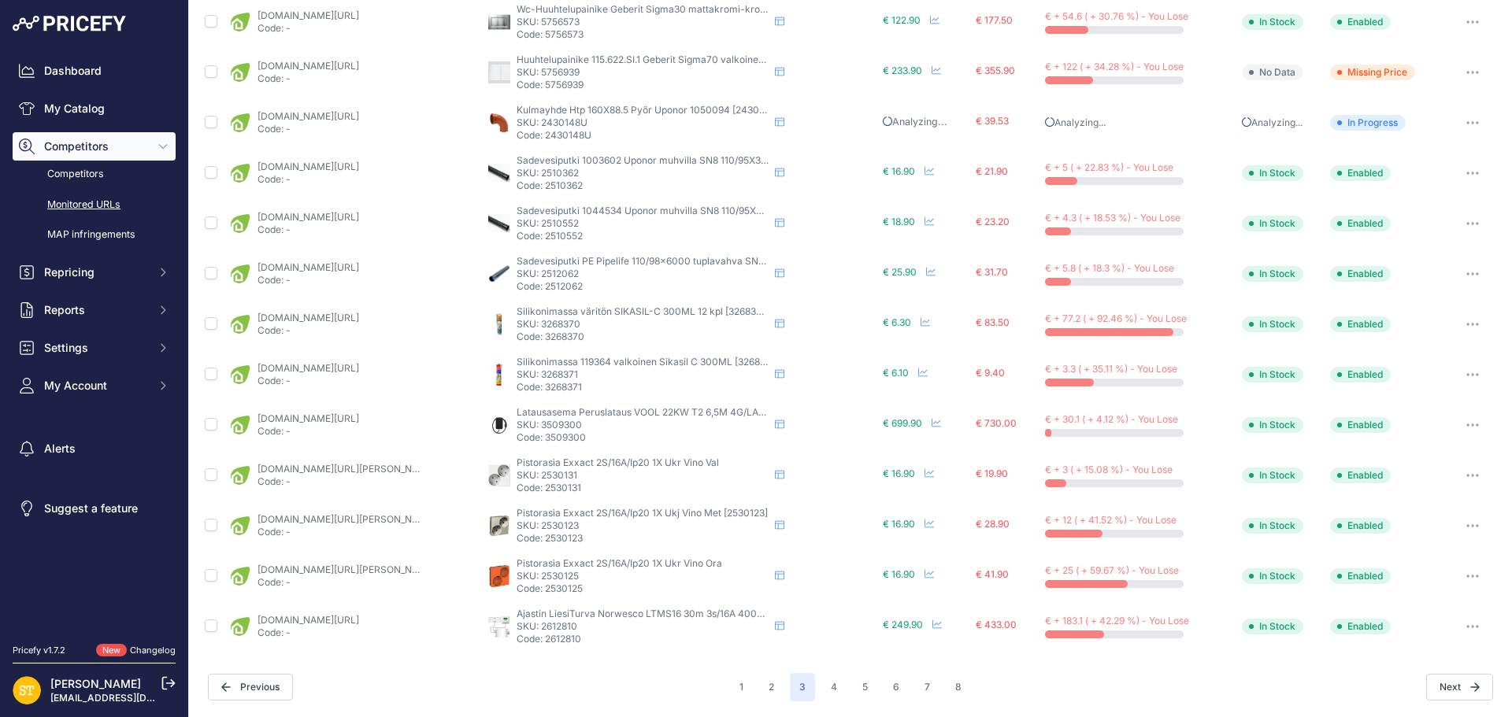
scroll to position [569, 0]
click at [549, 171] on p "SKU: 2510362" at bounding box center [642, 174] width 252 height 13
copy p "2510362"
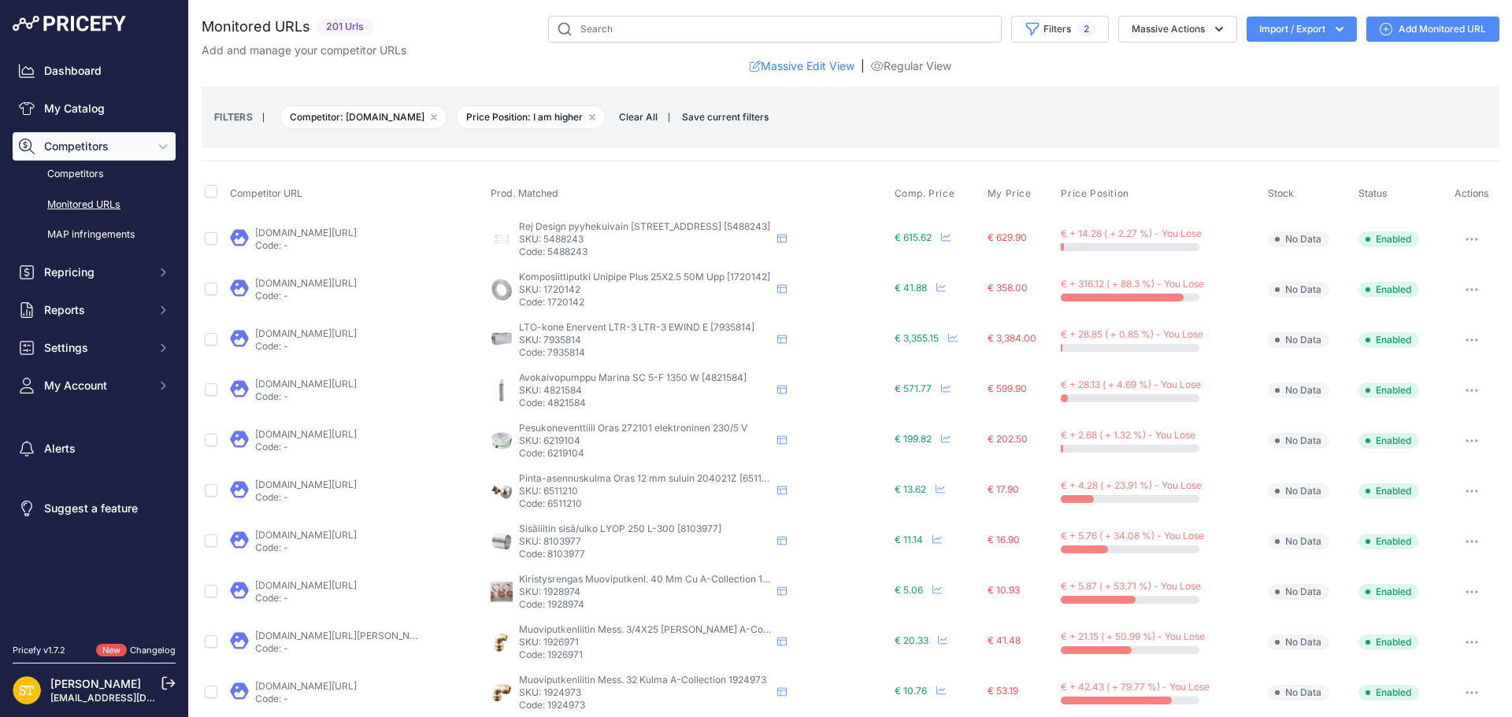
scroll to position [79, 0]
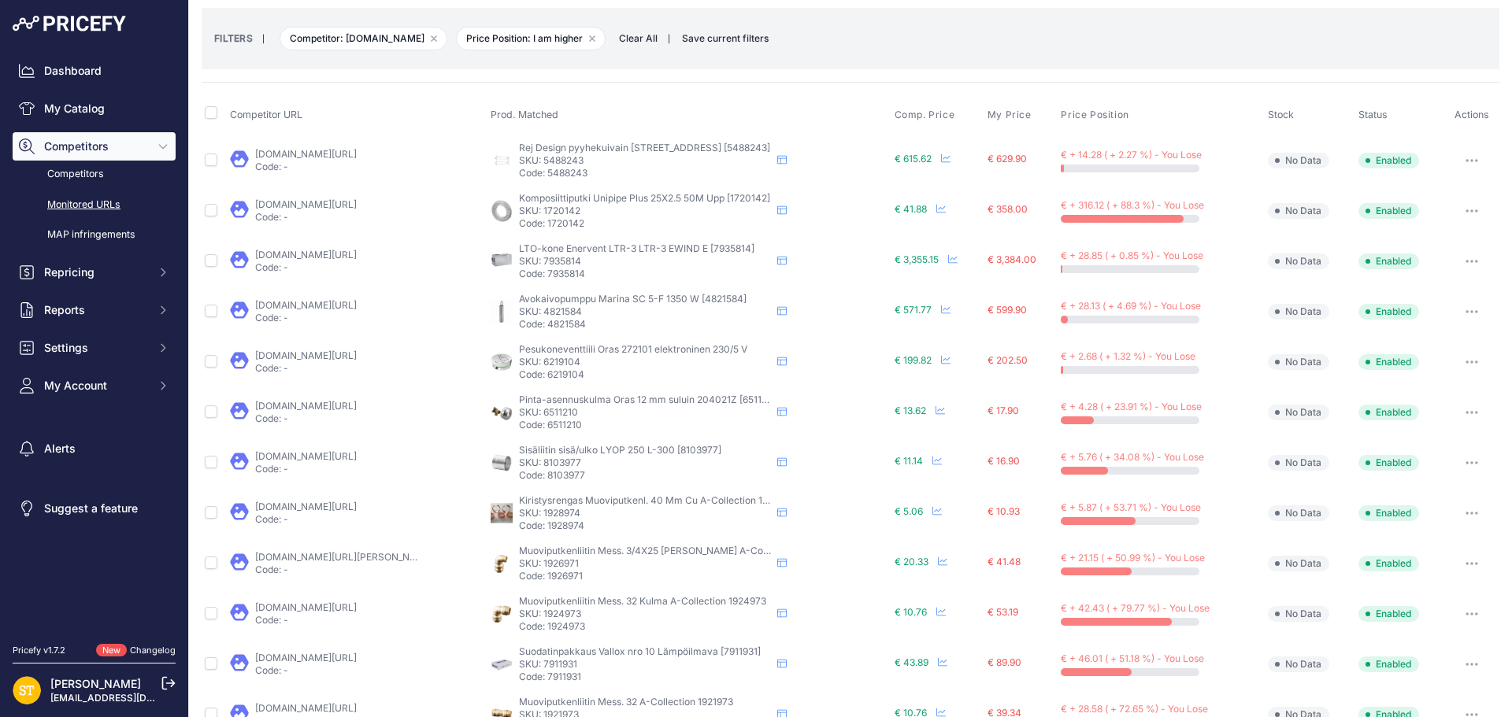
click at [557, 313] on p "SKU: 4821584" at bounding box center [645, 311] width 252 height 13
copy p "4821584"
click at [357, 302] on link "taloosi.fi/avokaivopumppu-marina-sc-5x-f-1350-w-3-v?prirule_jdsnikfkfjsd=4392" at bounding box center [306, 305] width 102 height 12
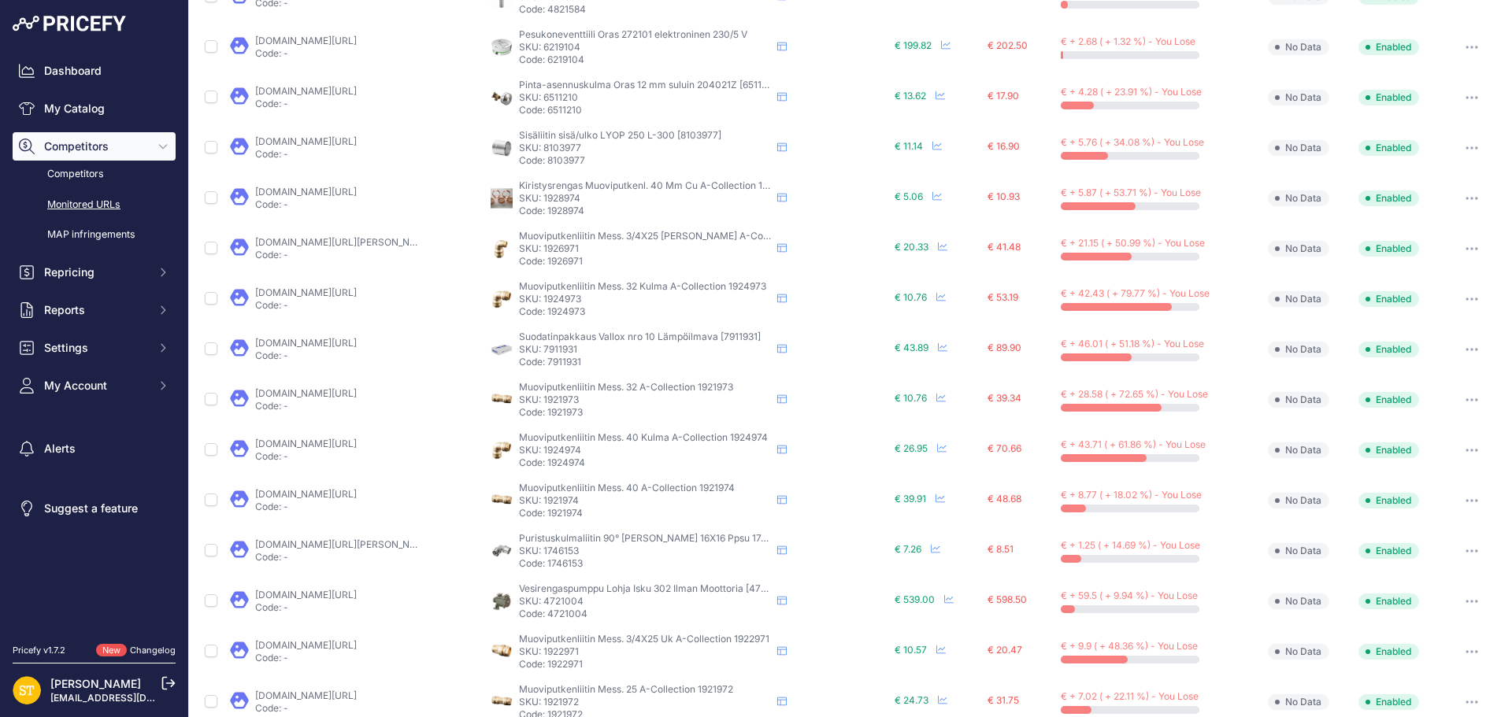
scroll to position [551, 0]
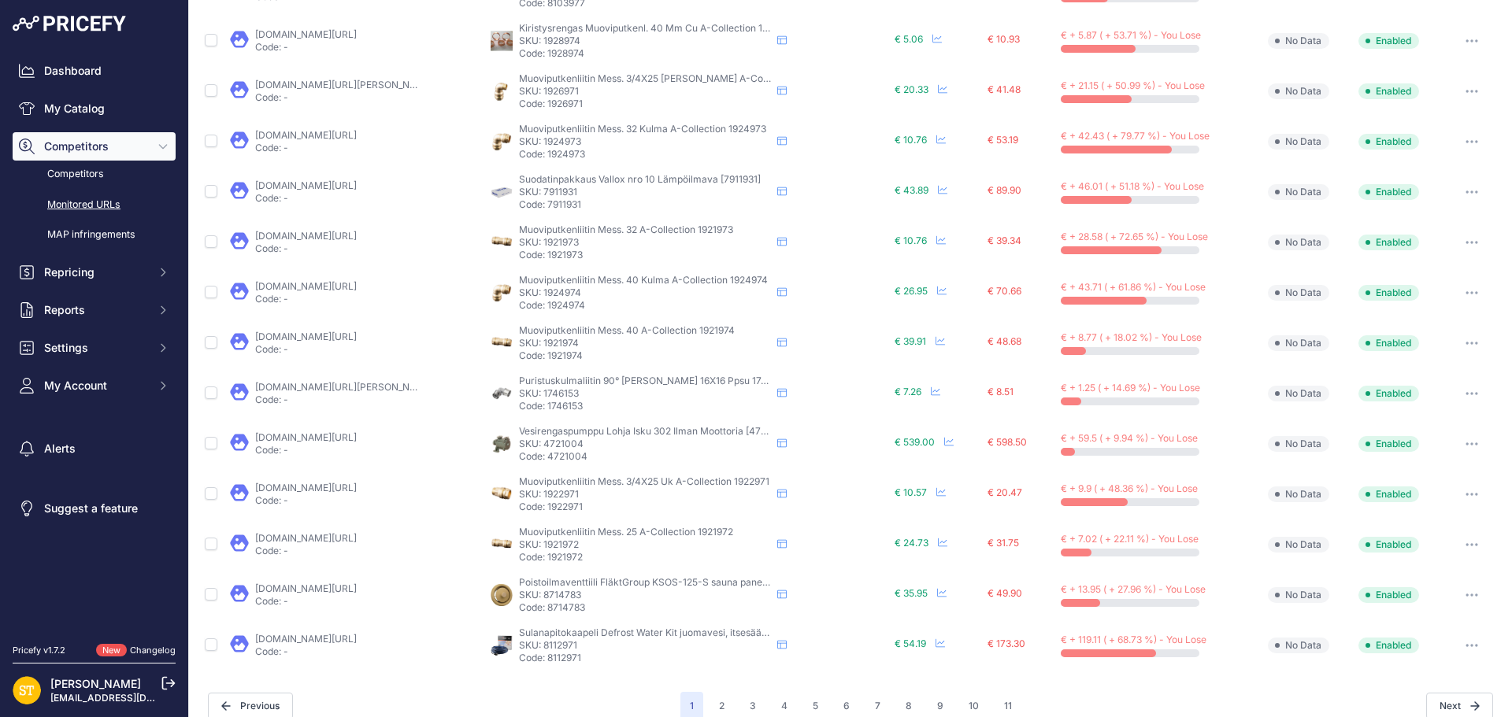
click at [564, 643] on p "SKU: 8112971" at bounding box center [645, 645] width 252 height 13
copy p "8112971"
click at [337, 638] on link "taloosi.fi/sulanapitokaapeli-nexans-itsesaatyva-defrost-water-kit-5m-55w?prirul…" at bounding box center [306, 639] width 102 height 12
click at [1465, 644] on icon "button" at bounding box center [1471, 645] width 13 height 3
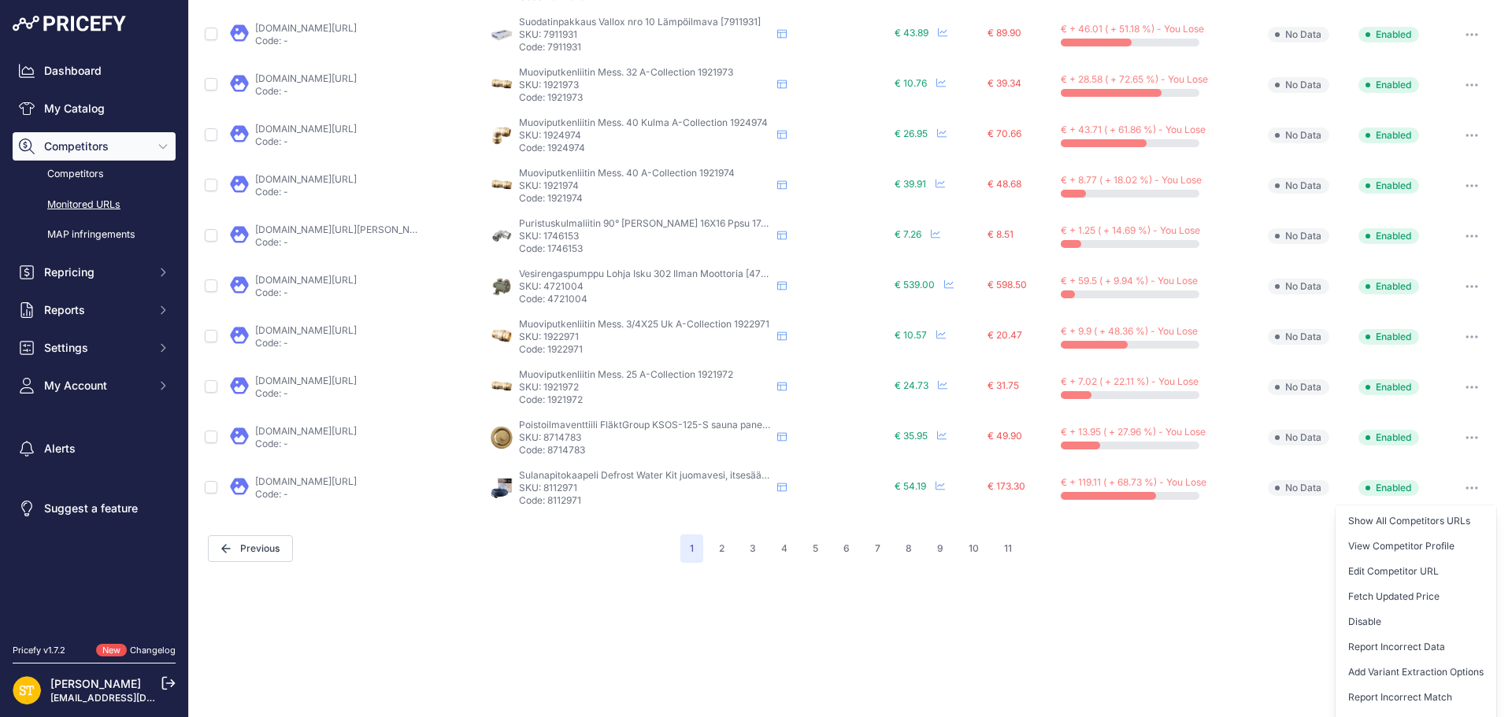
drag, startPoint x: 1370, startPoint y: 620, endPoint x: 717, endPoint y: 188, distance: 782.8
click at [1370, 620] on button "Disable" at bounding box center [1415, 621] width 161 height 25
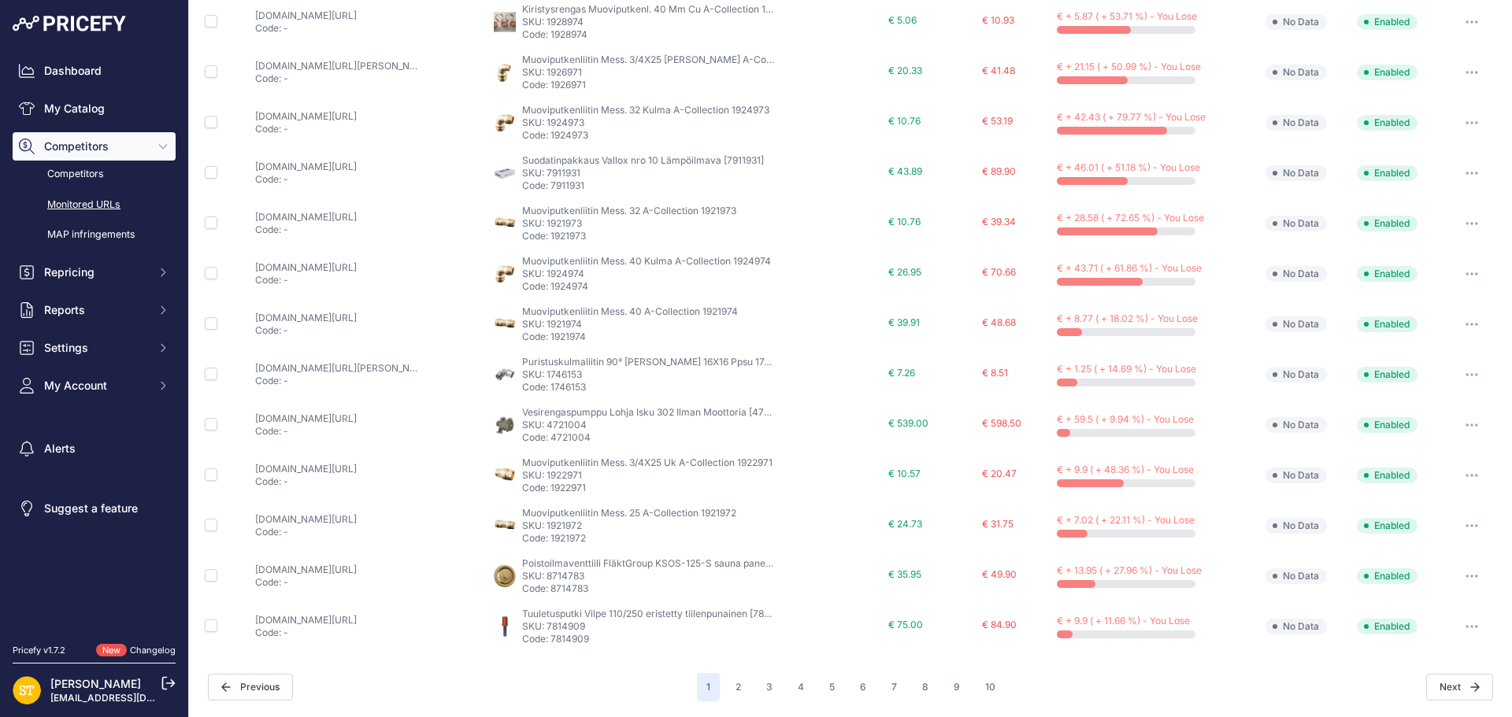
scroll to position [569, 0]
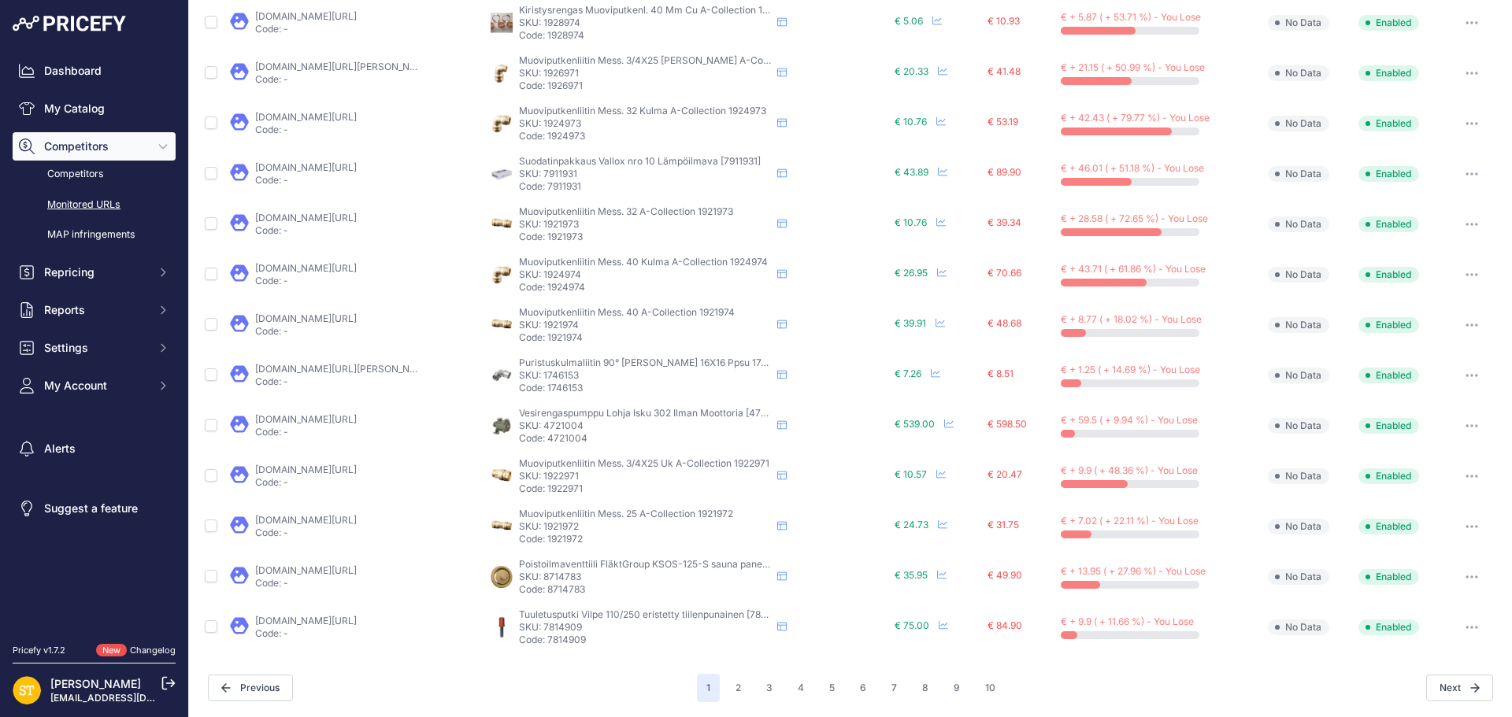
click at [569, 627] on p "SKU: 7814909" at bounding box center [645, 627] width 252 height 13
copy p "7814909"
click at [357, 622] on link "taloosi.fi/tuuletusputki-vilpe-110pis500-tiilenpunainen?prirule_jdsnikfkfjsd=43…" at bounding box center [306, 621] width 102 height 12
click at [742, 690] on button "2" at bounding box center [738, 688] width 24 height 28
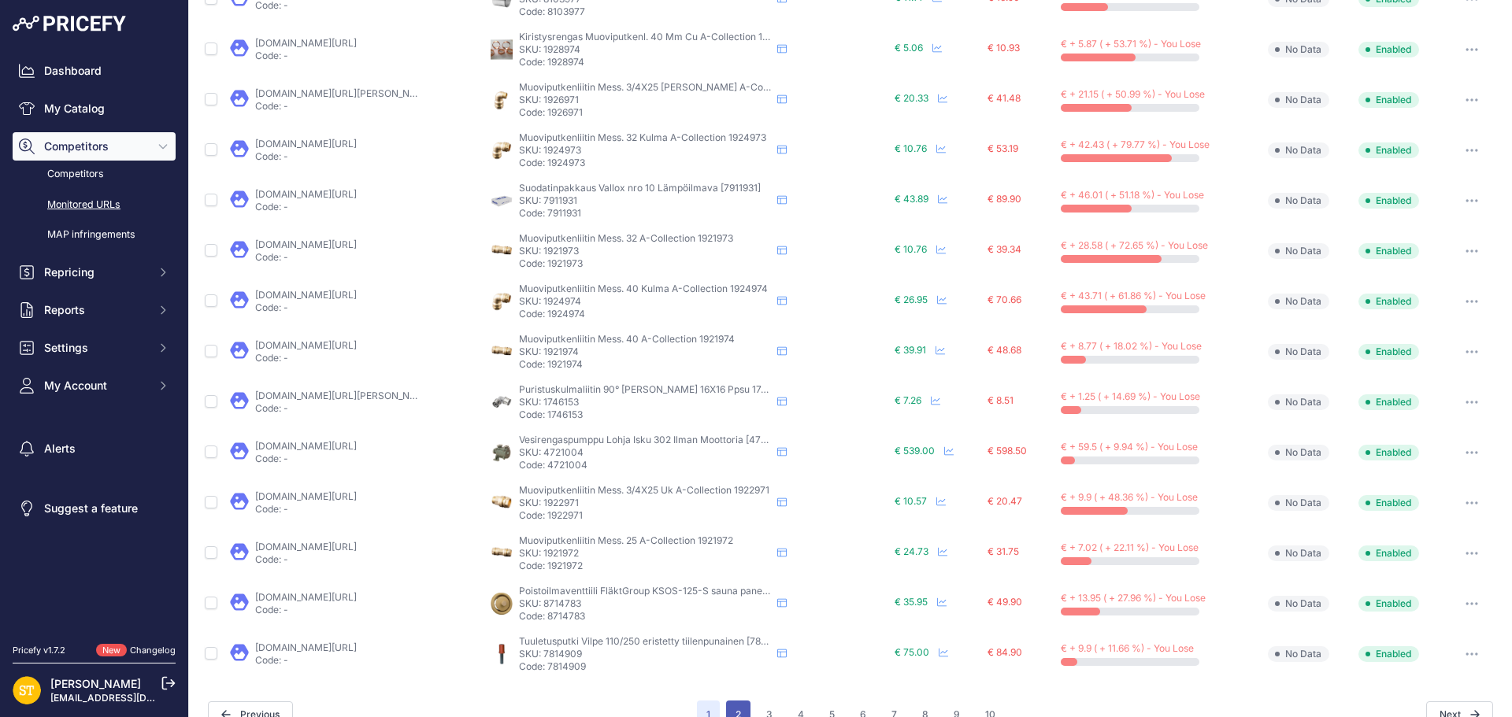
scroll to position [596, 0]
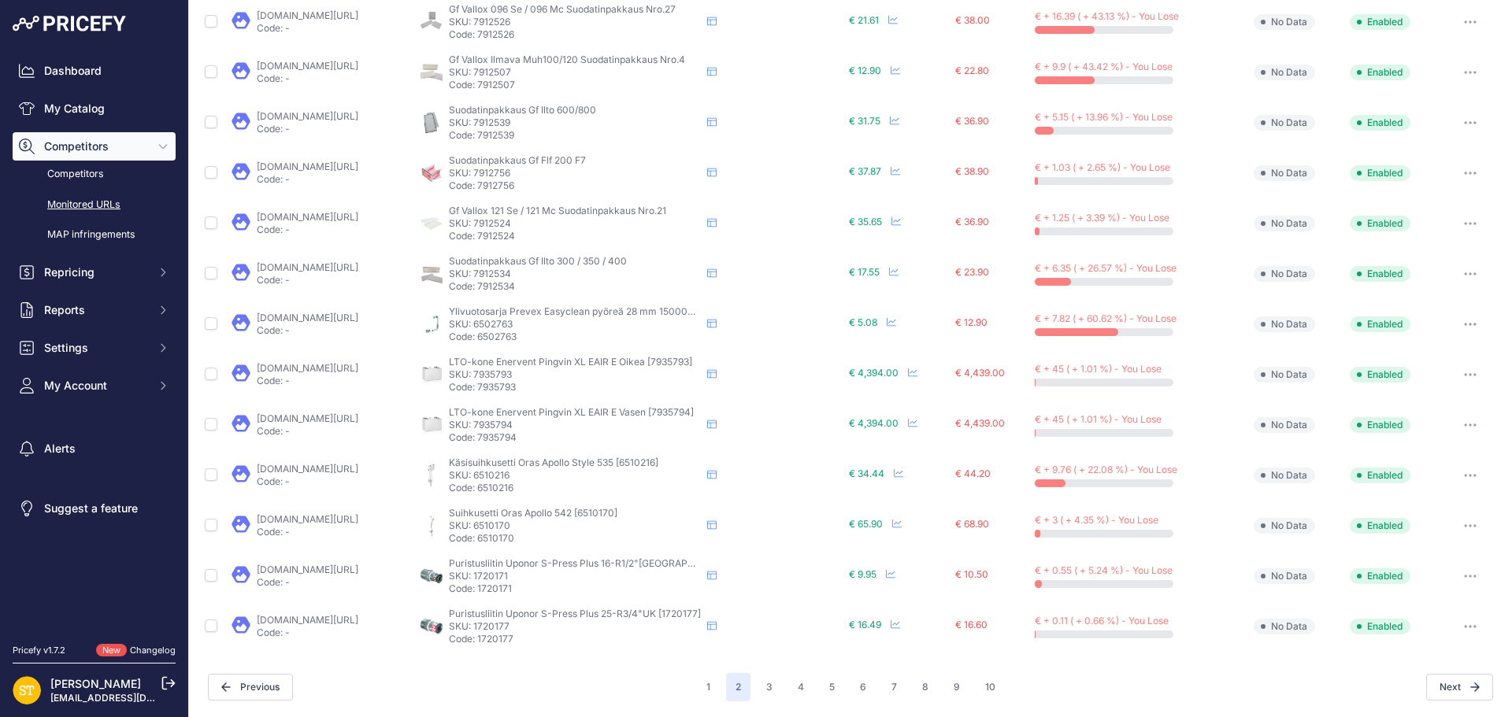
scroll to position [568, 0]
click at [923, 688] on button "8" at bounding box center [924, 689] width 25 height 28
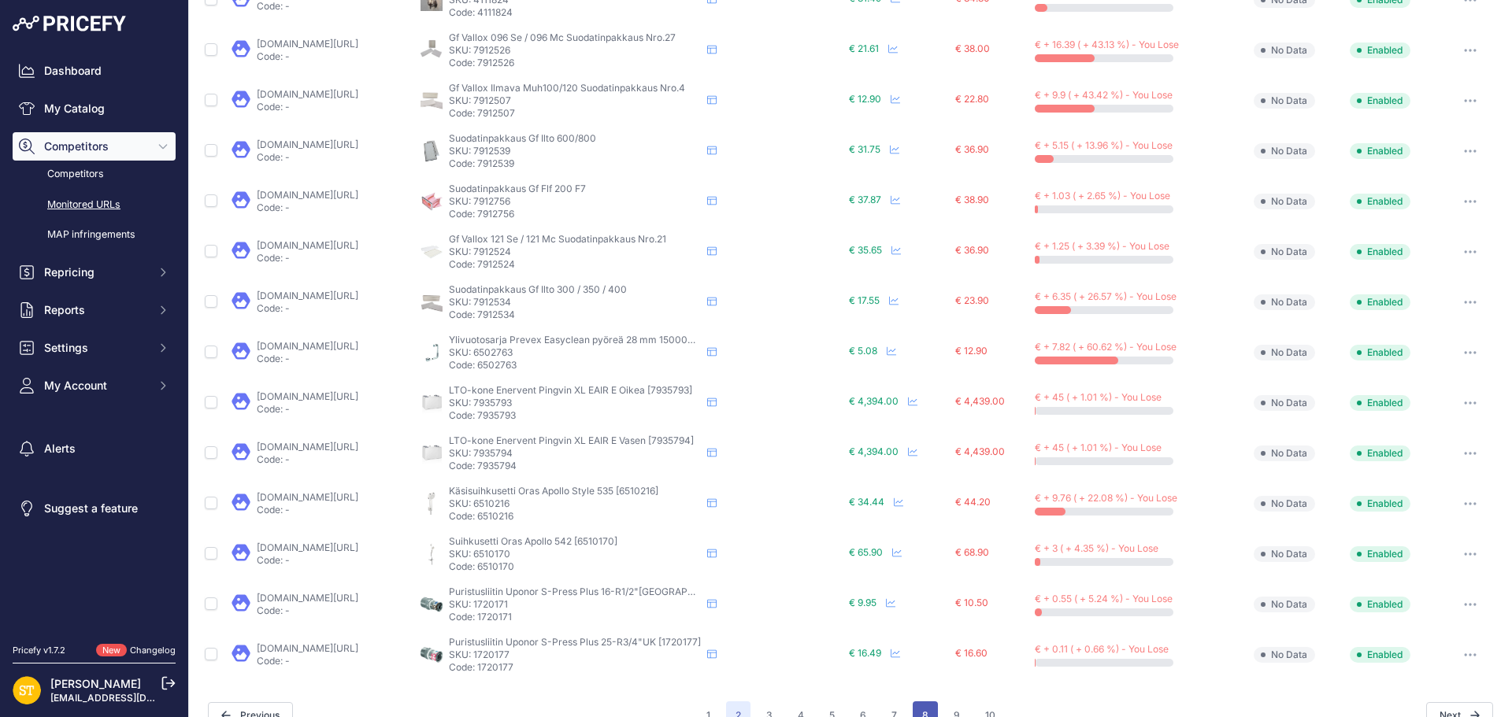
scroll to position [595, 0]
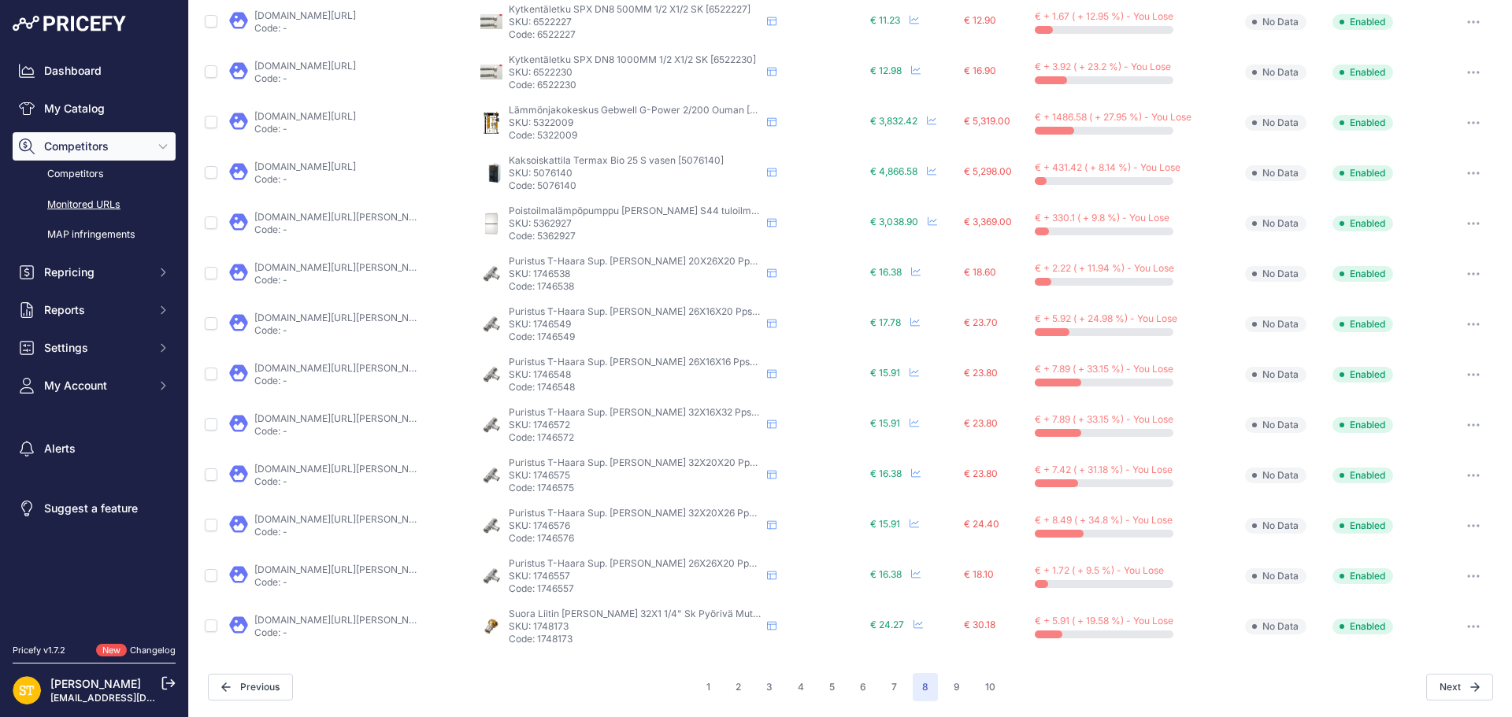
scroll to position [568, 0]
click at [545, 273] on p "SKU: 1746538" at bounding box center [635, 276] width 252 height 13
copy p "1746538"
click at [379, 273] on link "taloosi.fi/puristus-t-haara-sup-roth-20x16x20-ppsu?prirule_jdsnikfkfjsd=4392" at bounding box center [343, 270] width 178 height 12
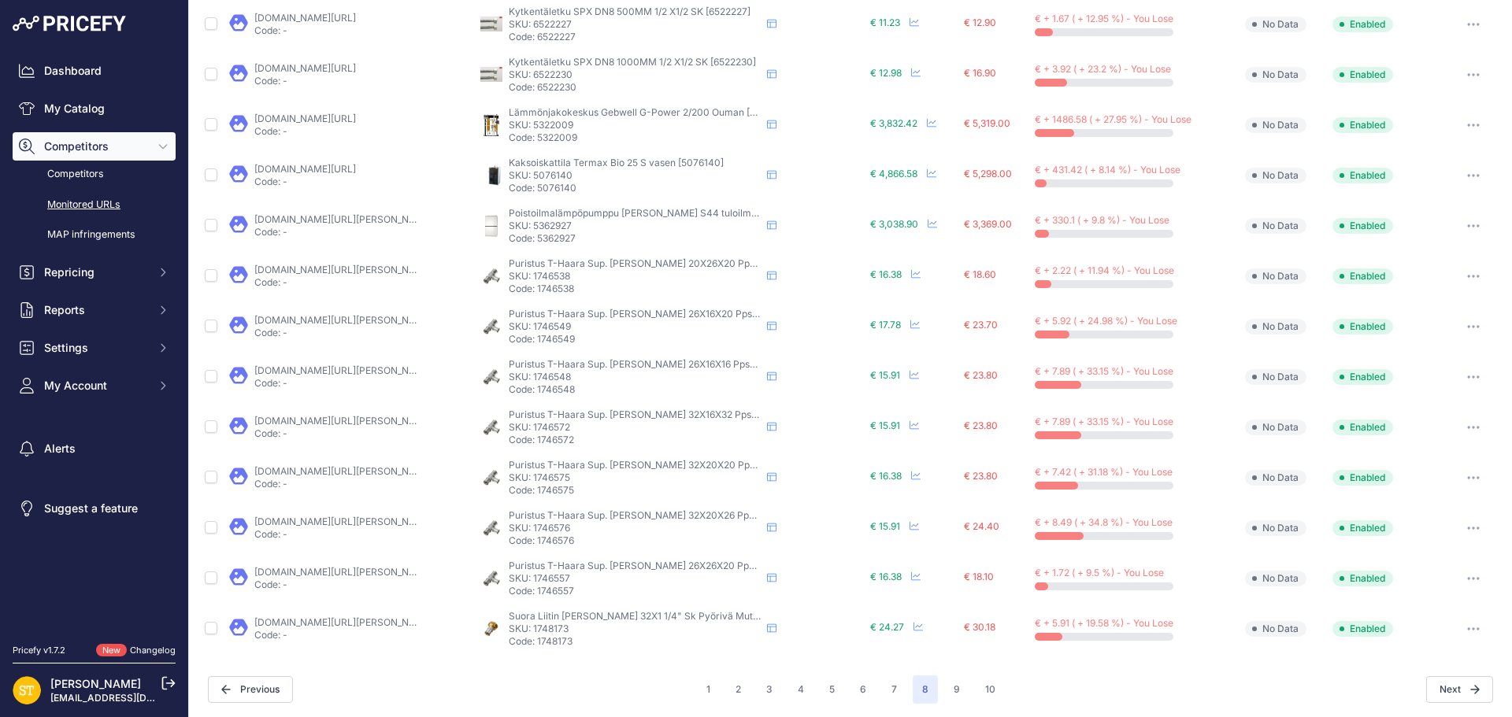
click at [1467, 276] on icon "button" at bounding box center [1473, 276] width 13 height 3
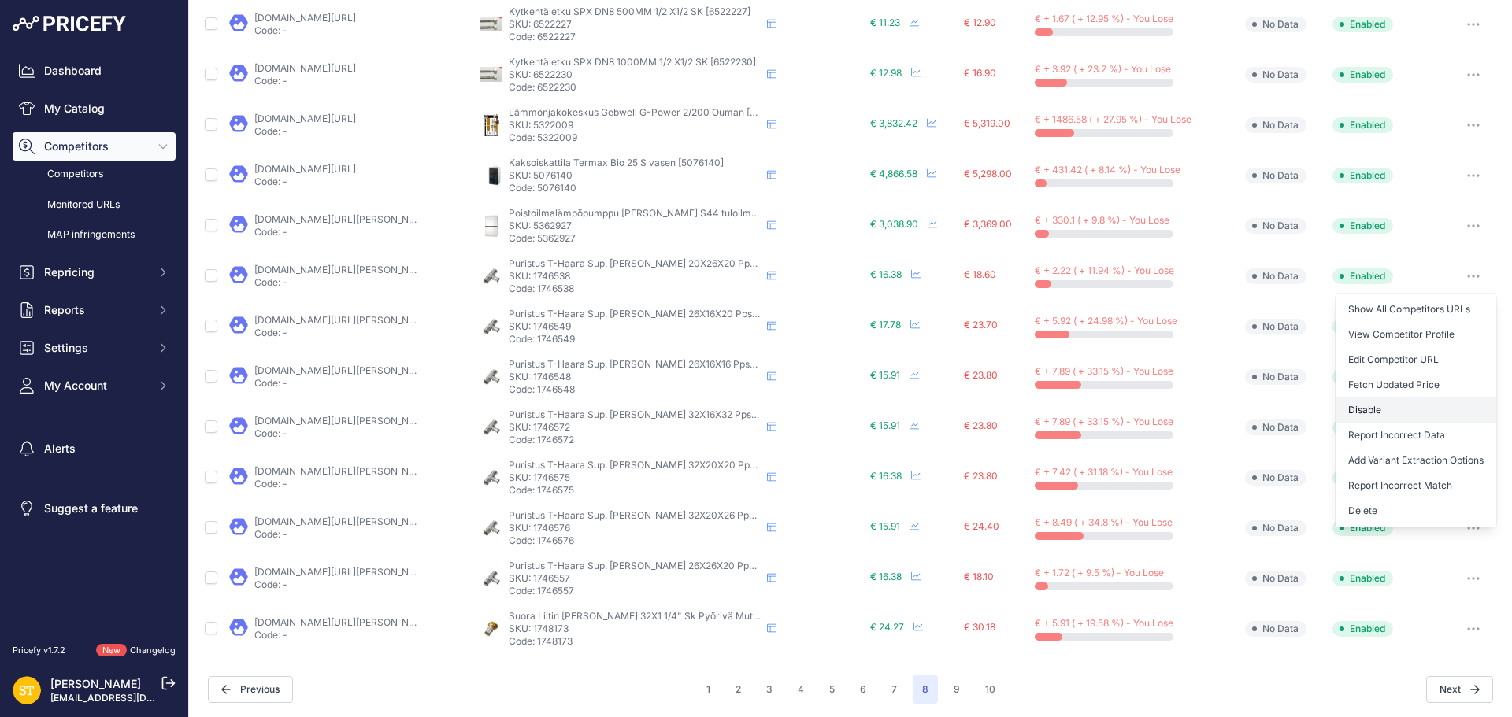
drag, startPoint x: 1410, startPoint y: 407, endPoint x: 1230, endPoint y: 381, distance: 182.1
click at [1408, 407] on button "Disable" at bounding box center [1415, 410] width 161 height 25
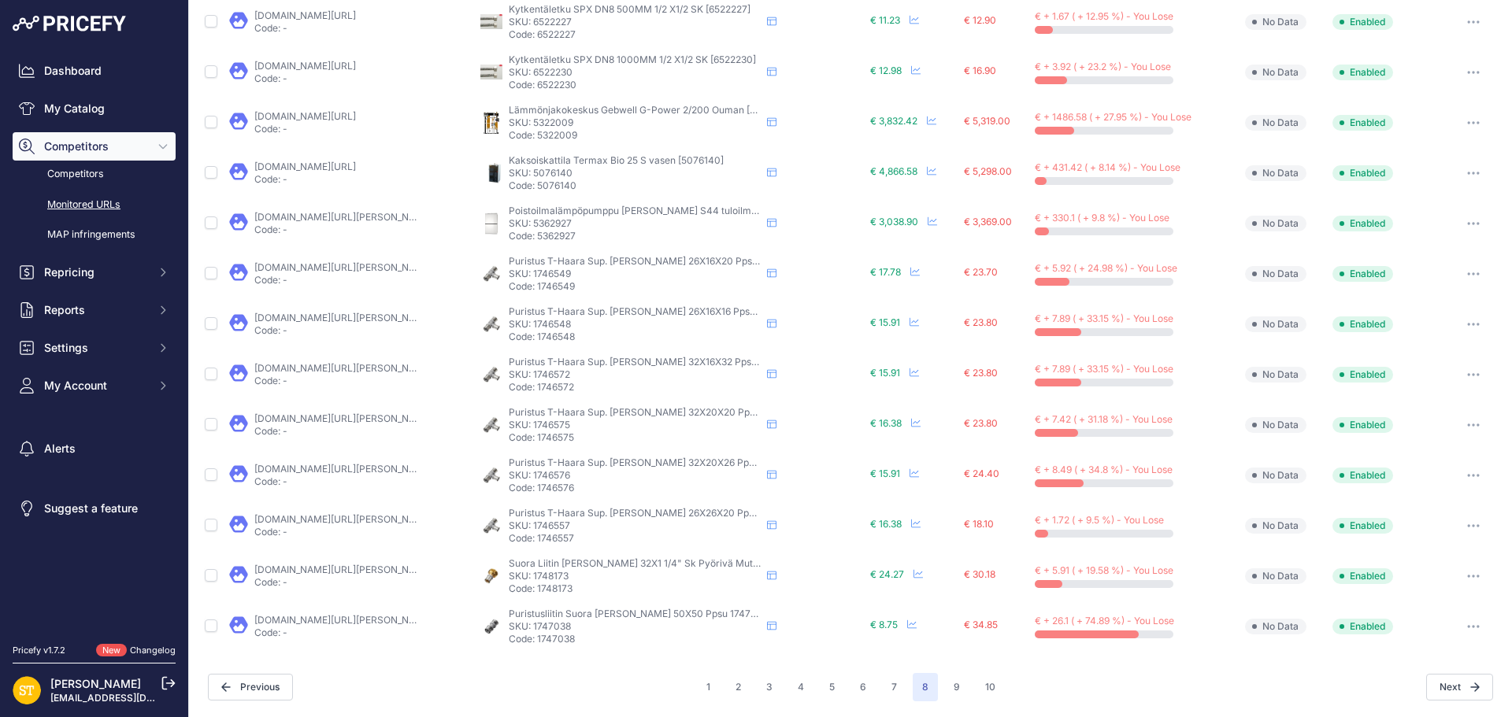
scroll to position [567, 0]
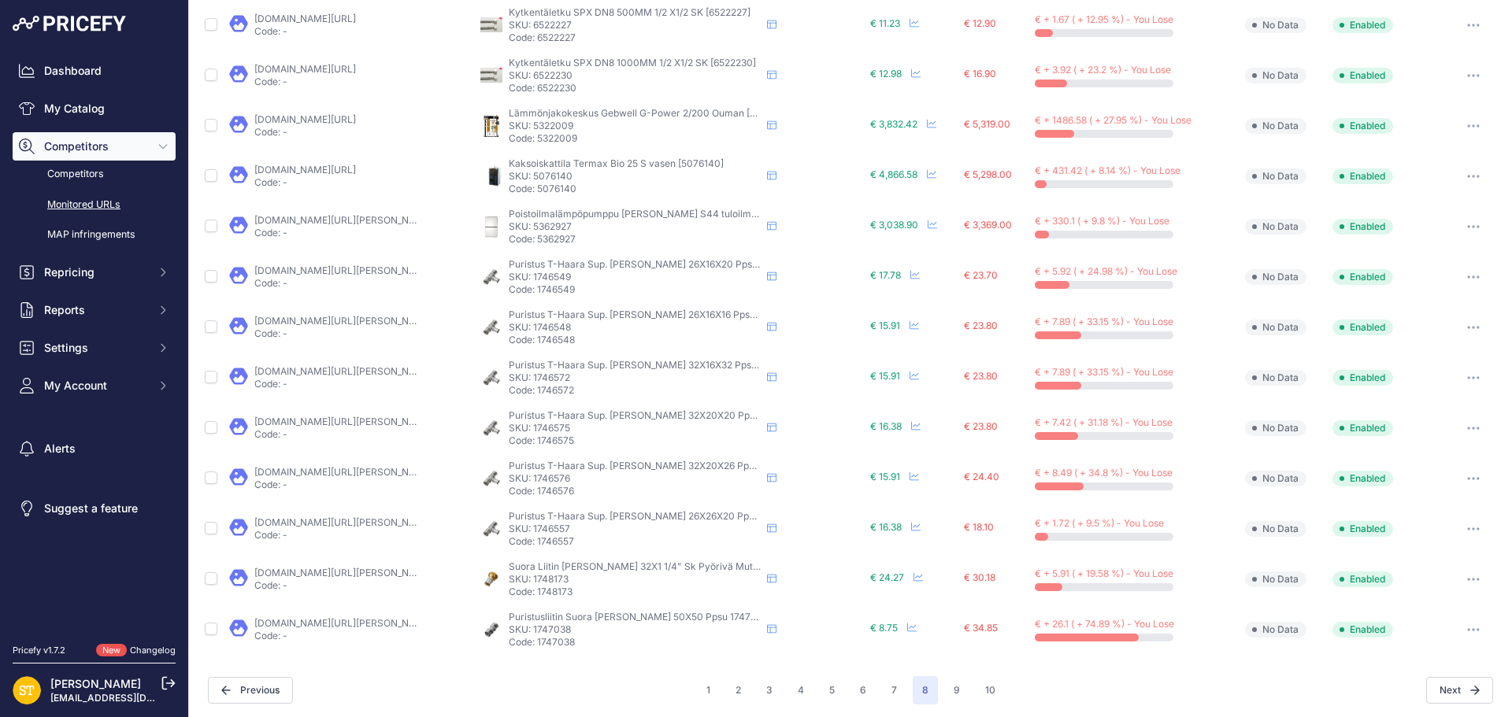
click at [539, 277] on p "SKU: 1746549" at bounding box center [635, 277] width 252 height 13
click at [538, 277] on p "SKU: 1746549" at bounding box center [635, 277] width 252 height 13
copy p "1746549"
click at [381, 265] on link "taloosi.fi/puristus-t-haara-sup-roth-16x20x16-ppsu?prirule_jdsnikfkfjsd=4392" at bounding box center [343, 271] width 178 height 12
click at [1467, 278] on button "button" at bounding box center [1472, 277] width 31 height 22
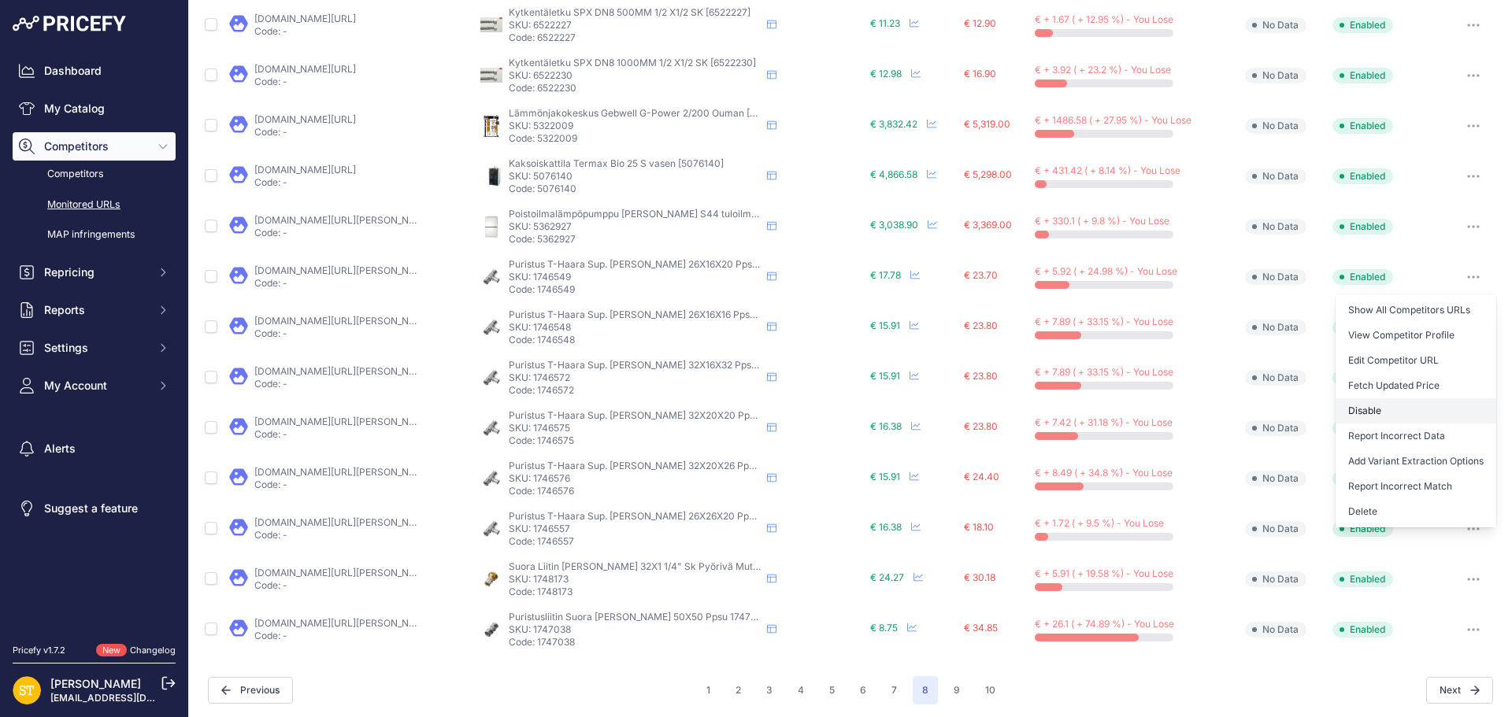
click at [1397, 409] on button "Disable" at bounding box center [1415, 410] width 161 height 25
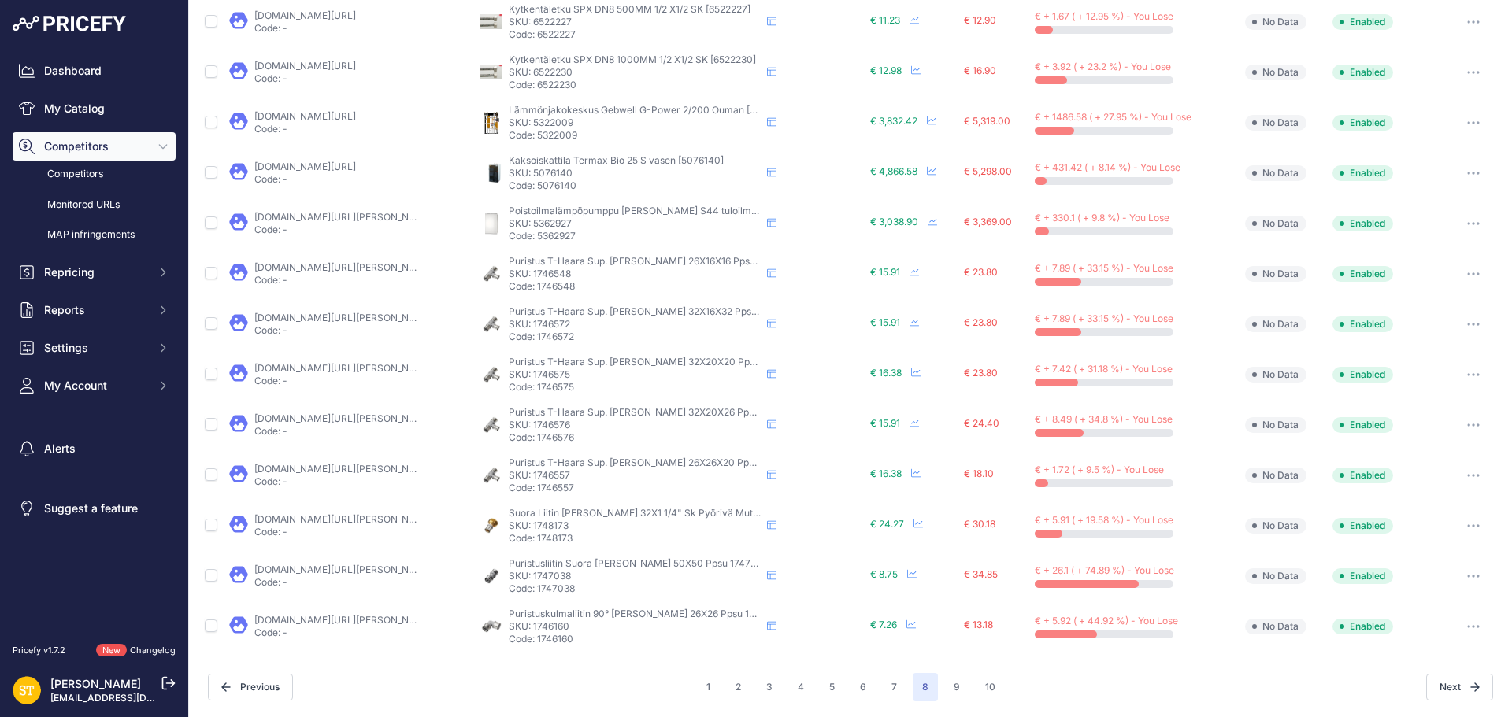
scroll to position [566, 0]
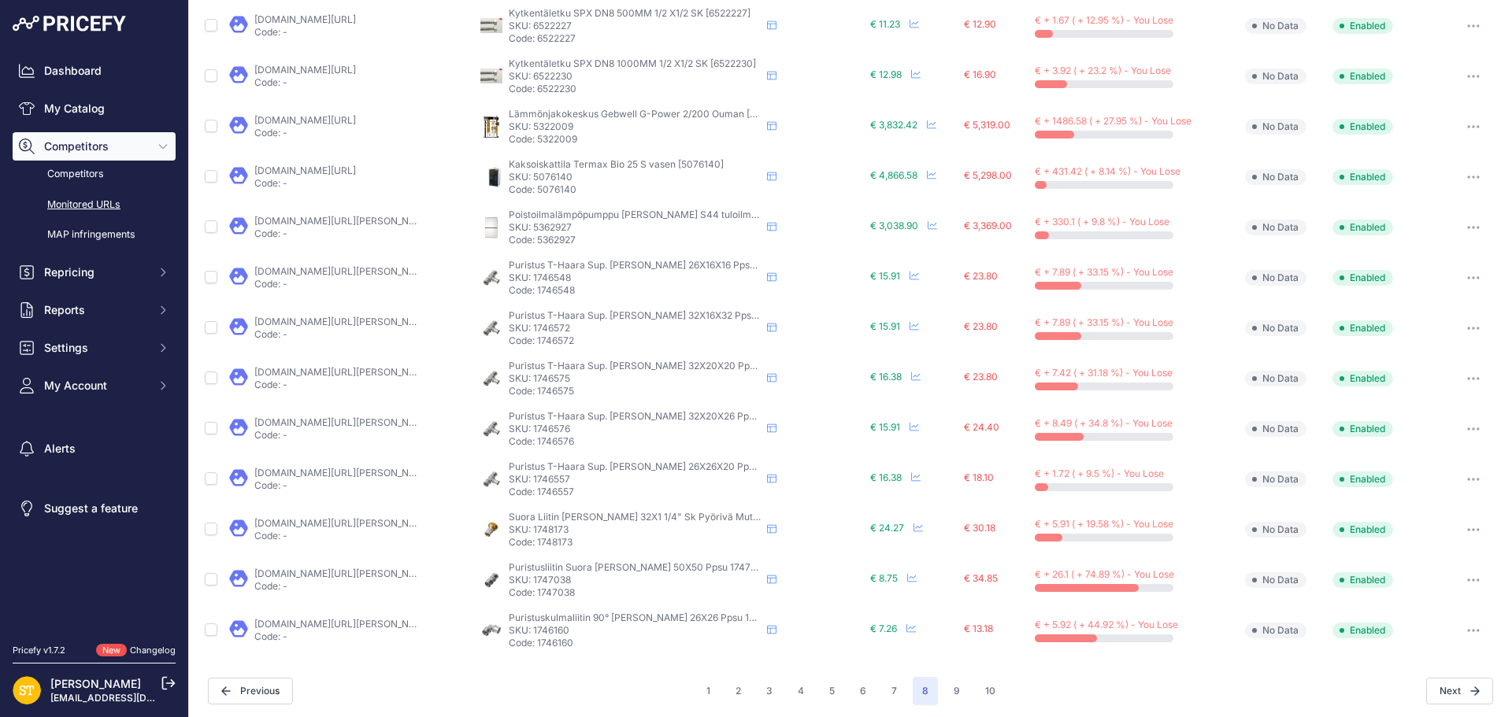
drag, startPoint x: 548, startPoint y: 266, endPoint x: 553, endPoint y: 275, distance: 10.3
click at [548, 266] on span "Puristus T-Haara Sup. Roth 26X16X16 Ppsu 1746548" at bounding box center [652, 265] width 287 height 12
click at [553, 276] on p "SKU: 1746548" at bounding box center [635, 278] width 252 height 13
copy p "1746548"
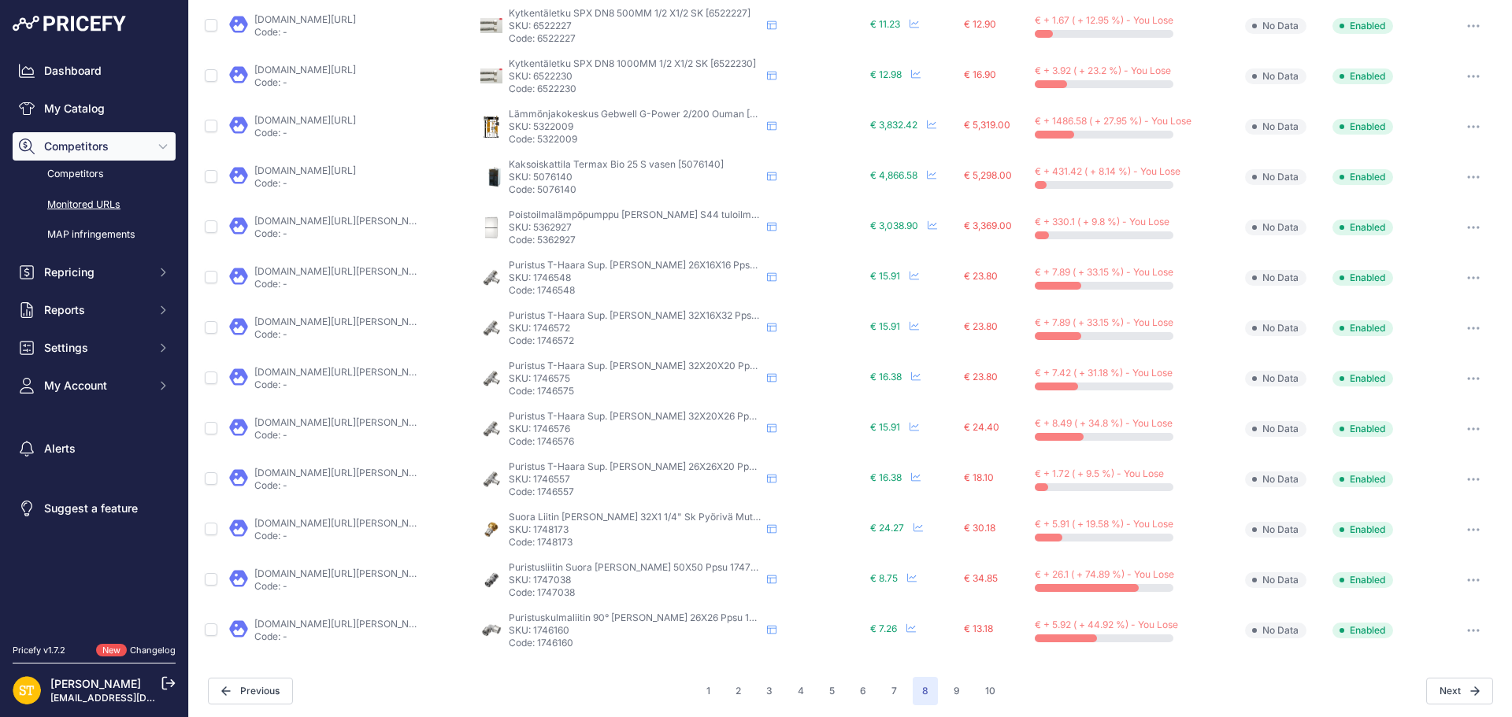
click at [387, 271] on link "taloosi.fi/puristus-t-haara-sup-roth-20x16x16-ppsu?prirule_jdsnikfkfjsd=4392" at bounding box center [343, 271] width 178 height 12
click at [1477, 278] on icon "button" at bounding box center [1478, 278] width 2 height 2
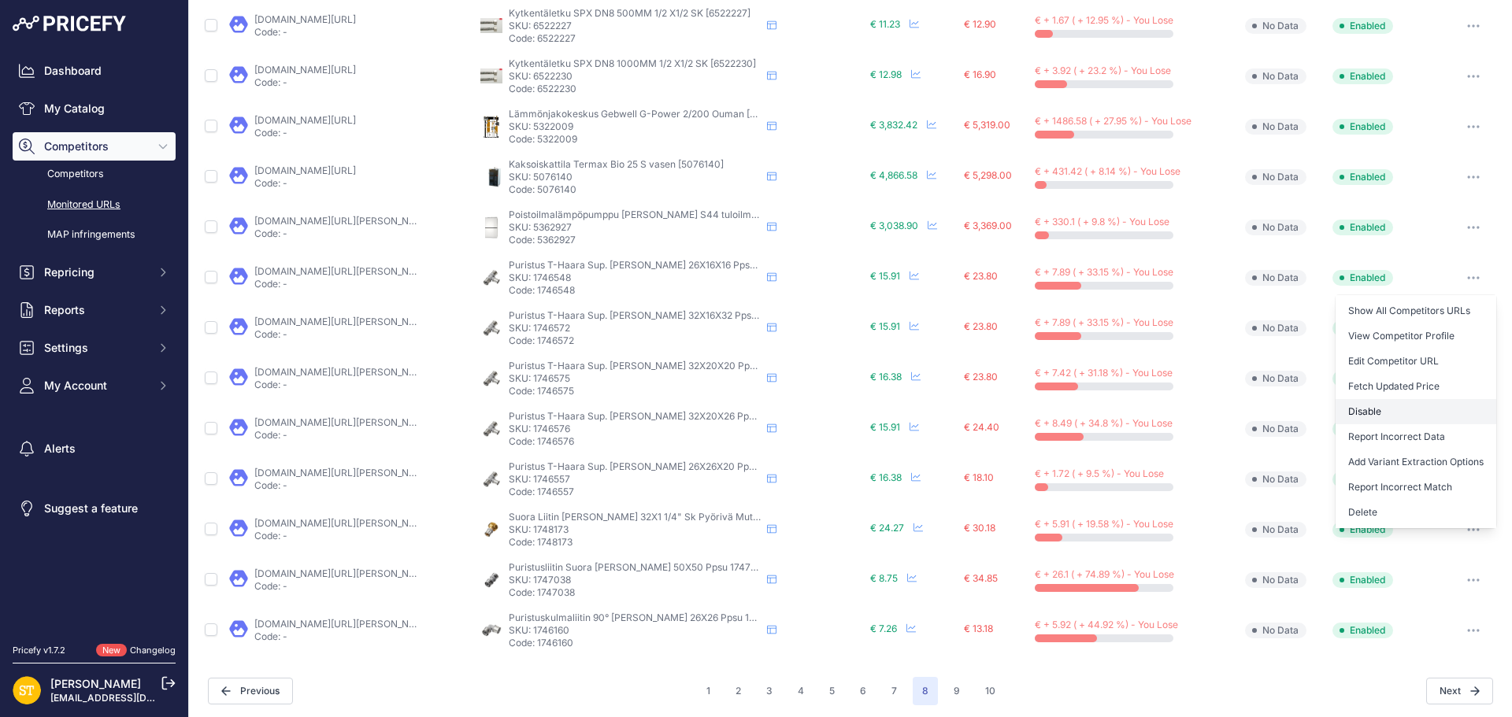
click at [1375, 421] on button "Disable" at bounding box center [1415, 411] width 161 height 25
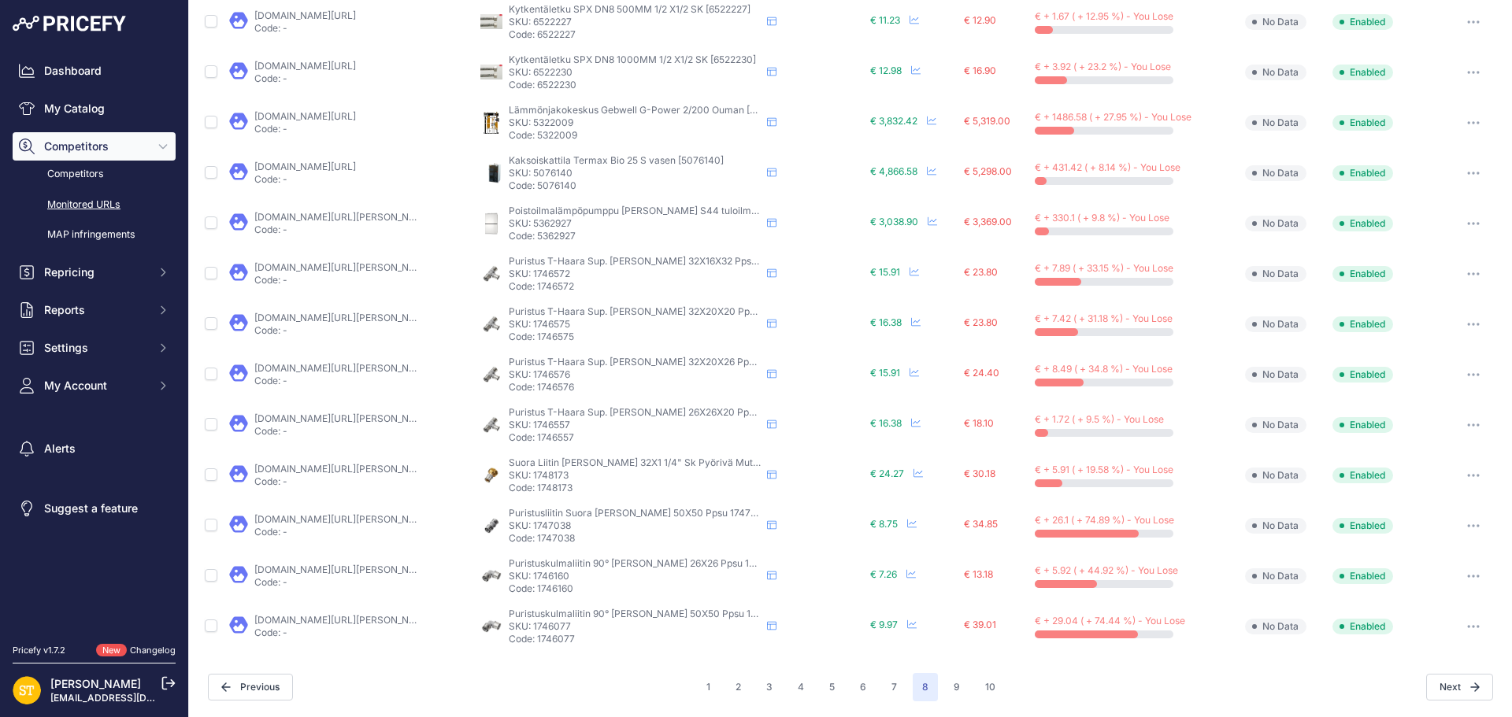
scroll to position [565, 0]
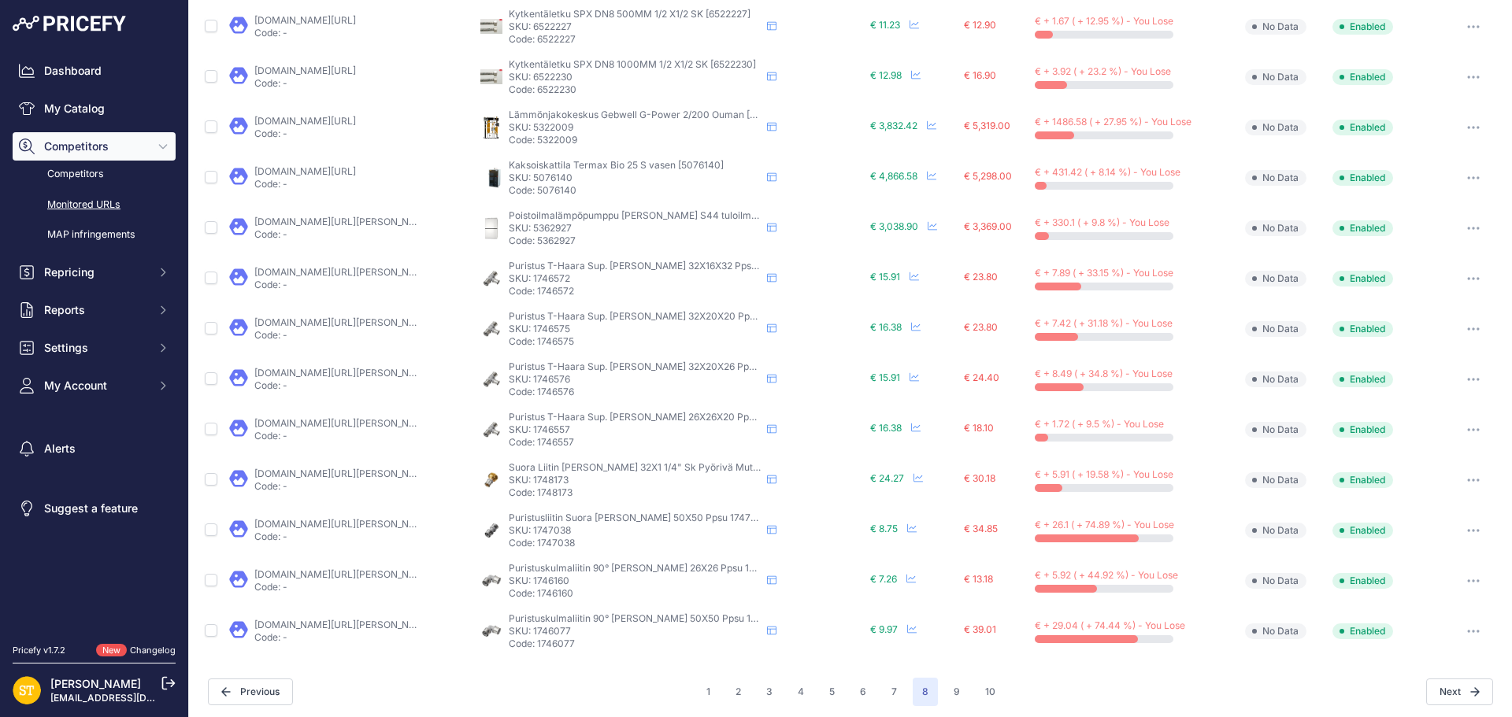
click at [557, 283] on p "SKU: 1746572" at bounding box center [635, 278] width 252 height 13
click at [557, 282] on p "SKU: 1746572" at bounding box center [635, 278] width 252 height 13
copy p "1746572"
click at [371, 273] on link "taloosi.fi/puristus-t-haara-sup-roth-20x16x16-ppsu?prirule_jdsnikfkfjsd=4392" at bounding box center [343, 272] width 178 height 12
click at [1477, 278] on icon "button" at bounding box center [1478, 279] width 2 height 2
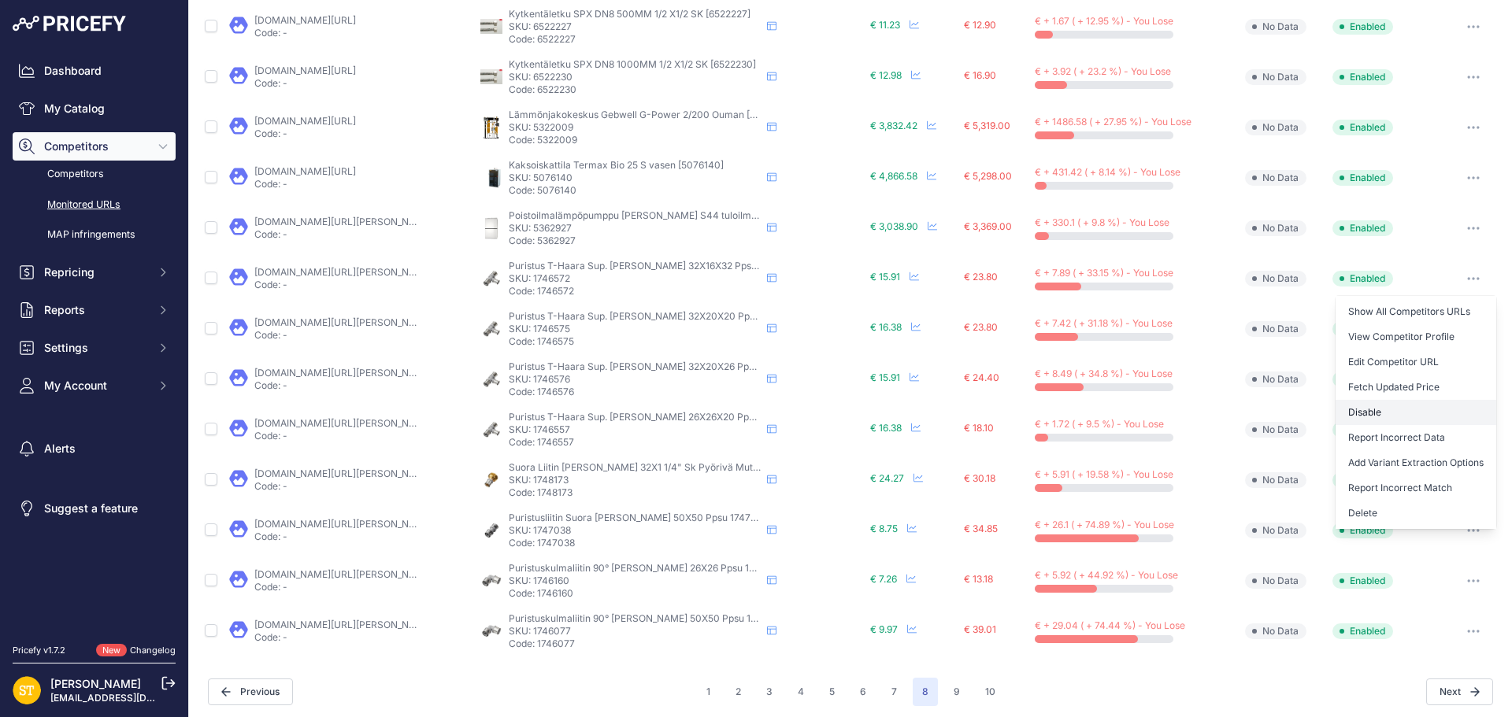
click at [1341, 411] on button "Disable" at bounding box center [1415, 412] width 161 height 25
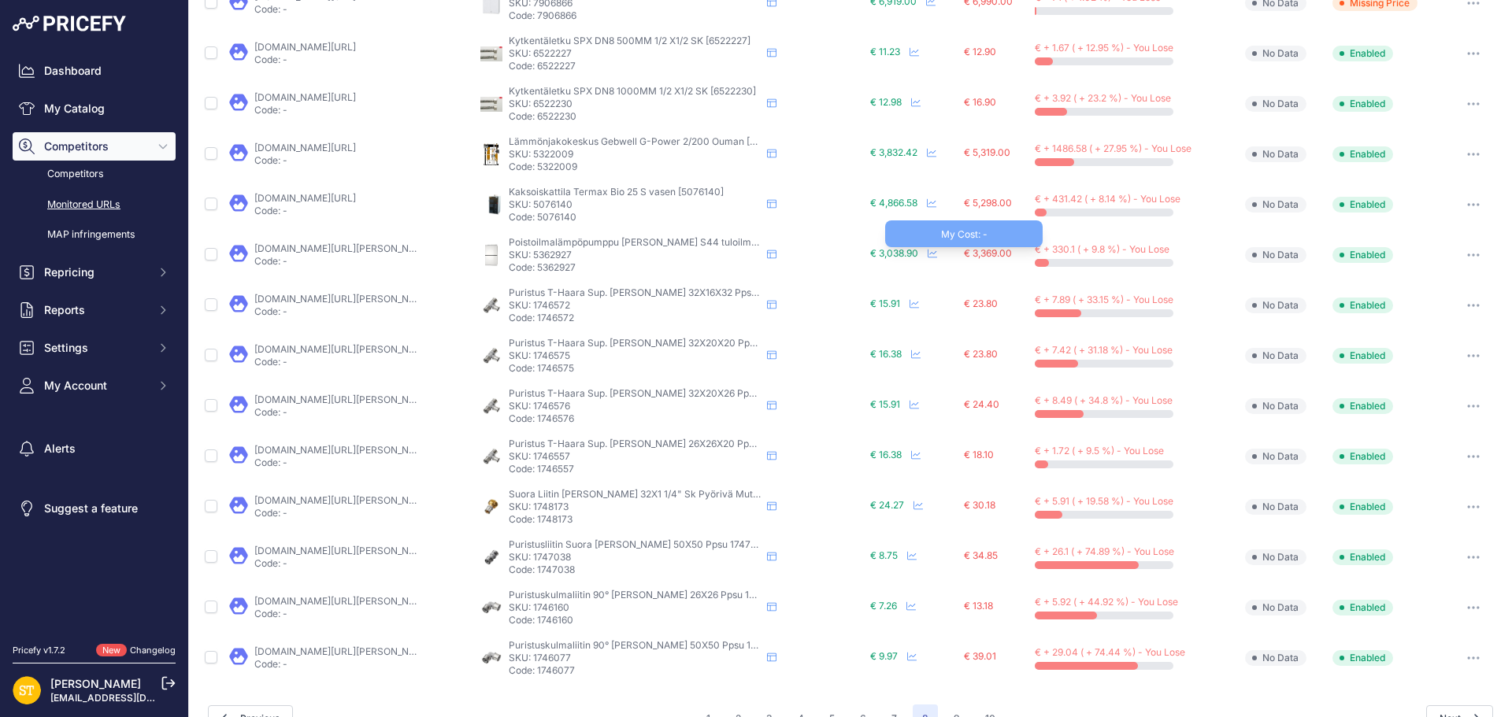
scroll to position [592, 0]
